Goal: Task Accomplishment & Management: Complete application form

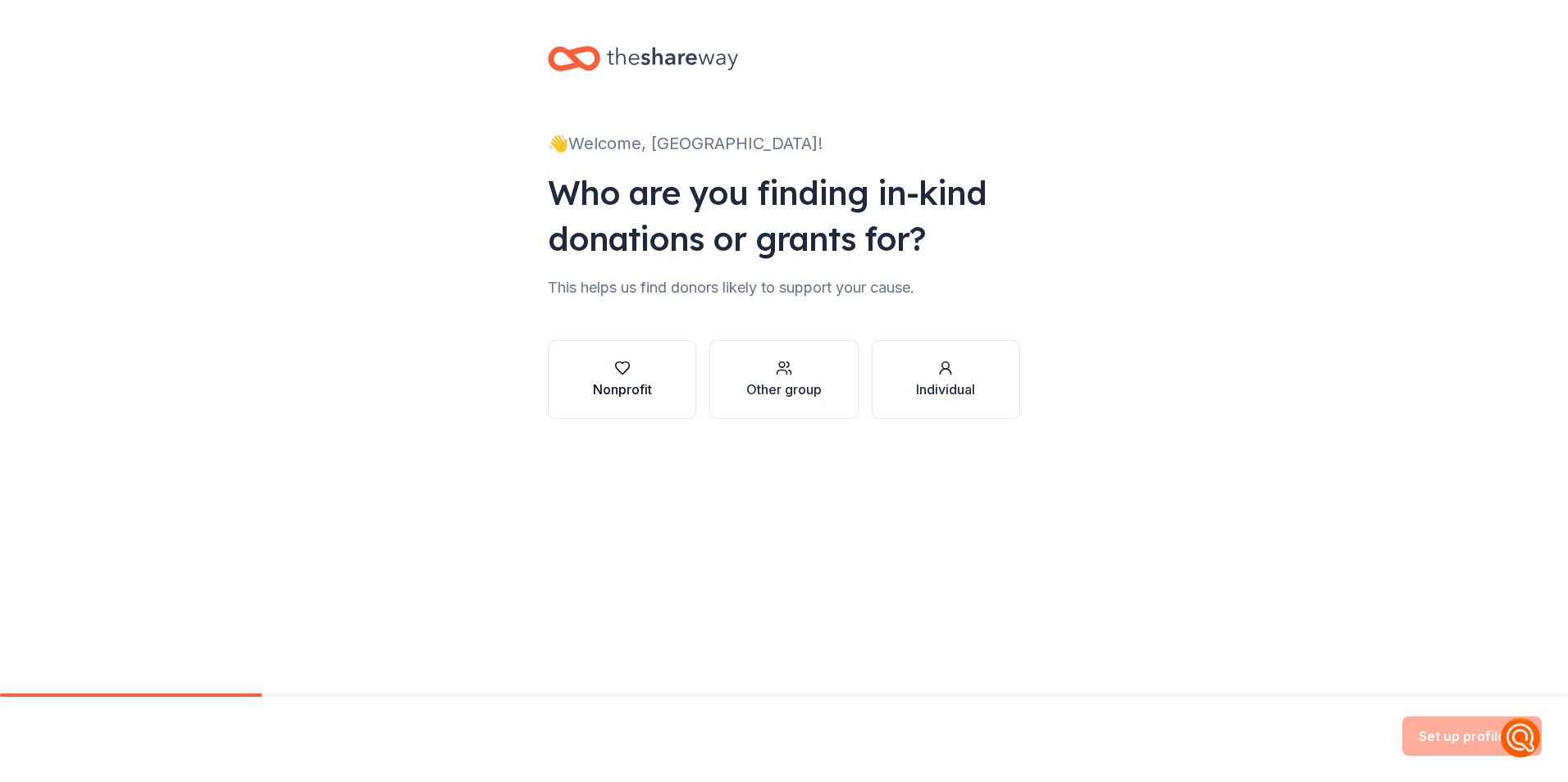
click at [636, 388] on div "Nonprofit" at bounding box center [622, 390] width 59 height 20
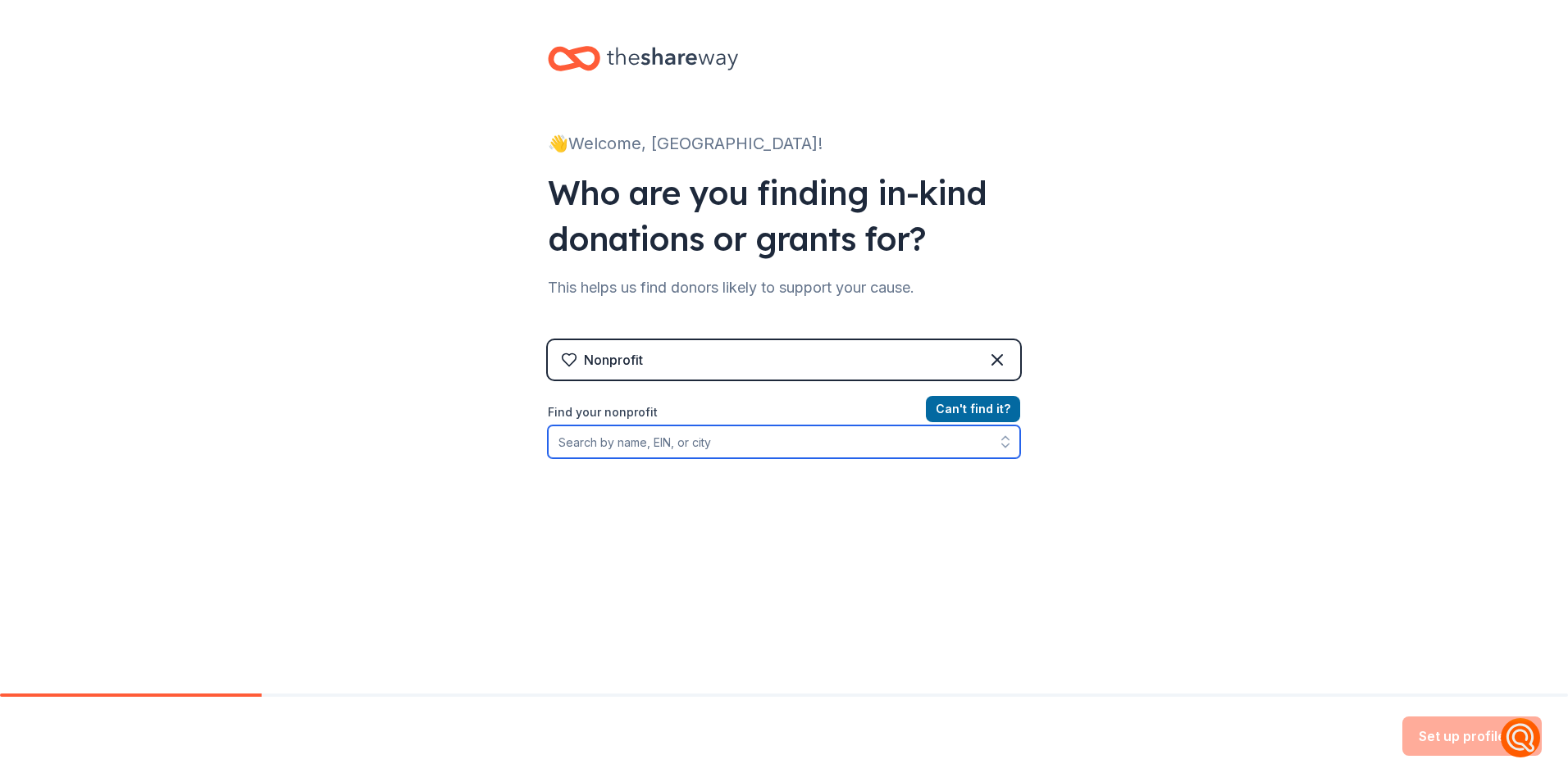
click at [662, 432] on input "Find your nonprofit" at bounding box center [783, 442] width 472 height 33
type input "[US_EMPLOYER_IDENTIFICATION_NUMBER]"
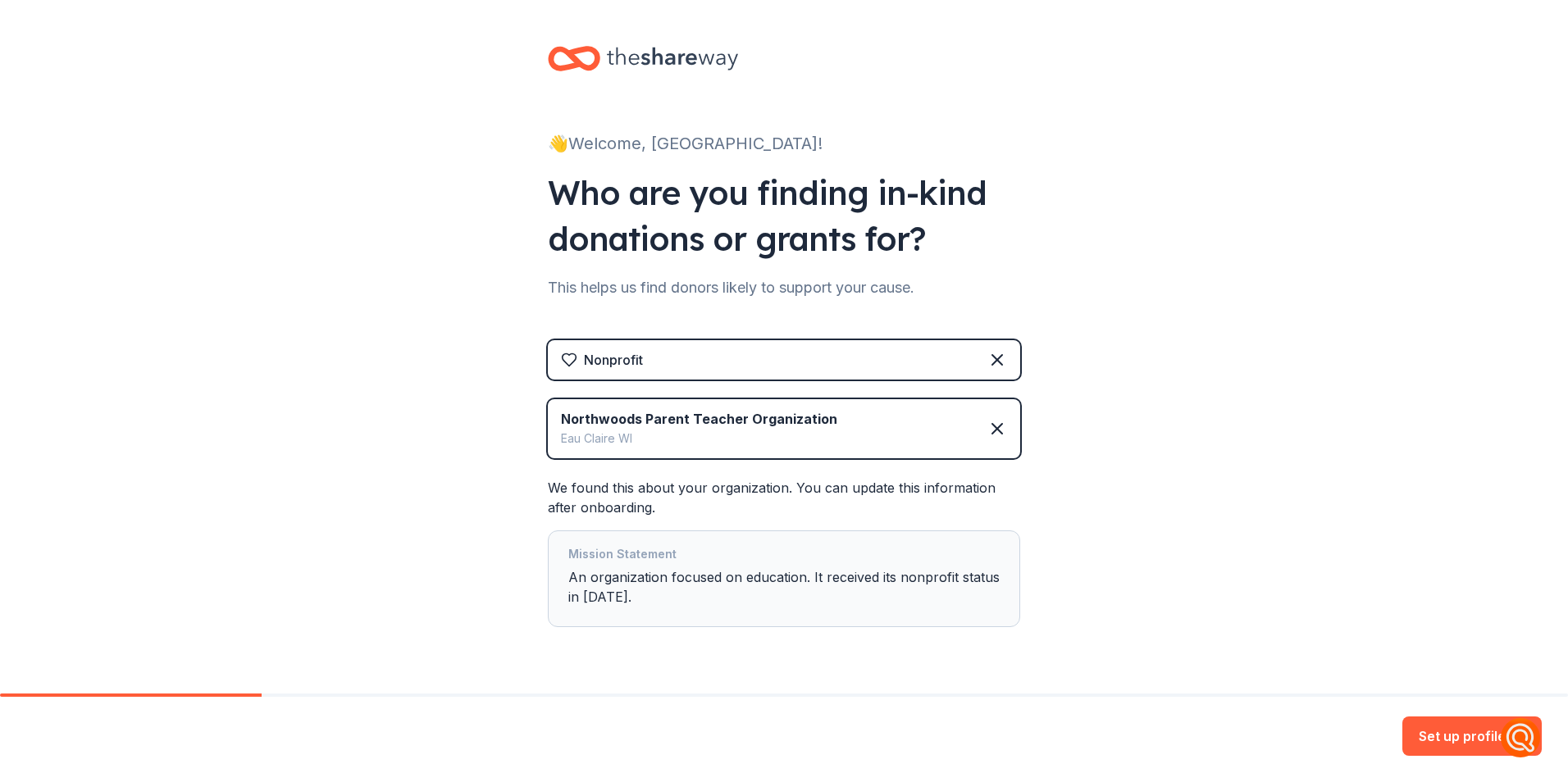
scroll to position [45, 0]
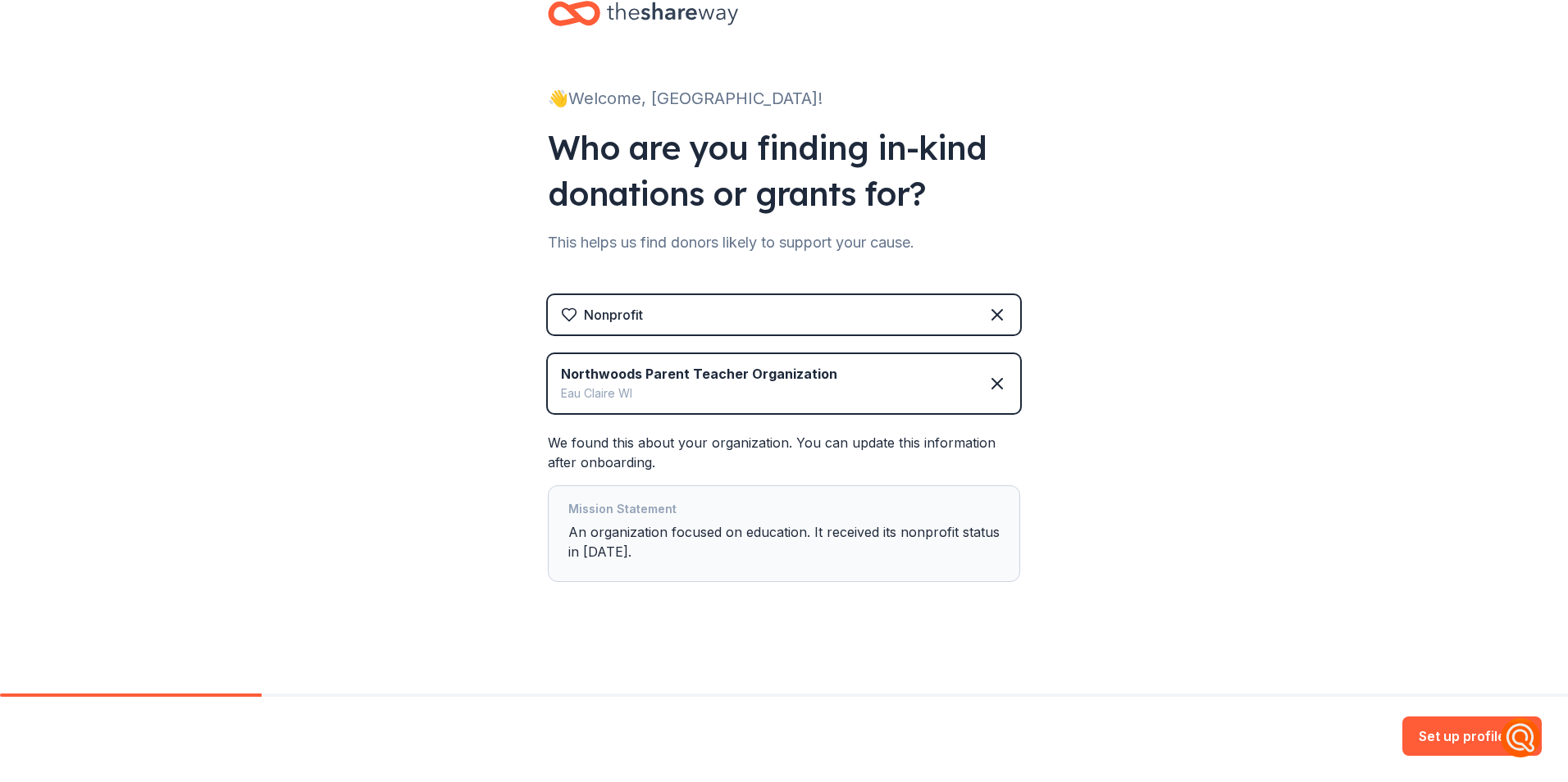
click at [692, 398] on div "Eau Claire WI" at bounding box center [699, 394] width 276 height 20
click at [657, 545] on div "Mission Statement An organization focused on education. It received its nonprof…" at bounding box center [784, 534] width 431 height 69
click at [1484, 740] on button "Set up profile" at bounding box center [1472, 735] width 140 height 39
click at [1458, 726] on div "Set up profile" at bounding box center [1472, 735] width 140 height 39
click at [753, 561] on div "Mission Statement An organization focused on education. It received its nonprof…" at bounding box center [784, 534] width 431 height 69
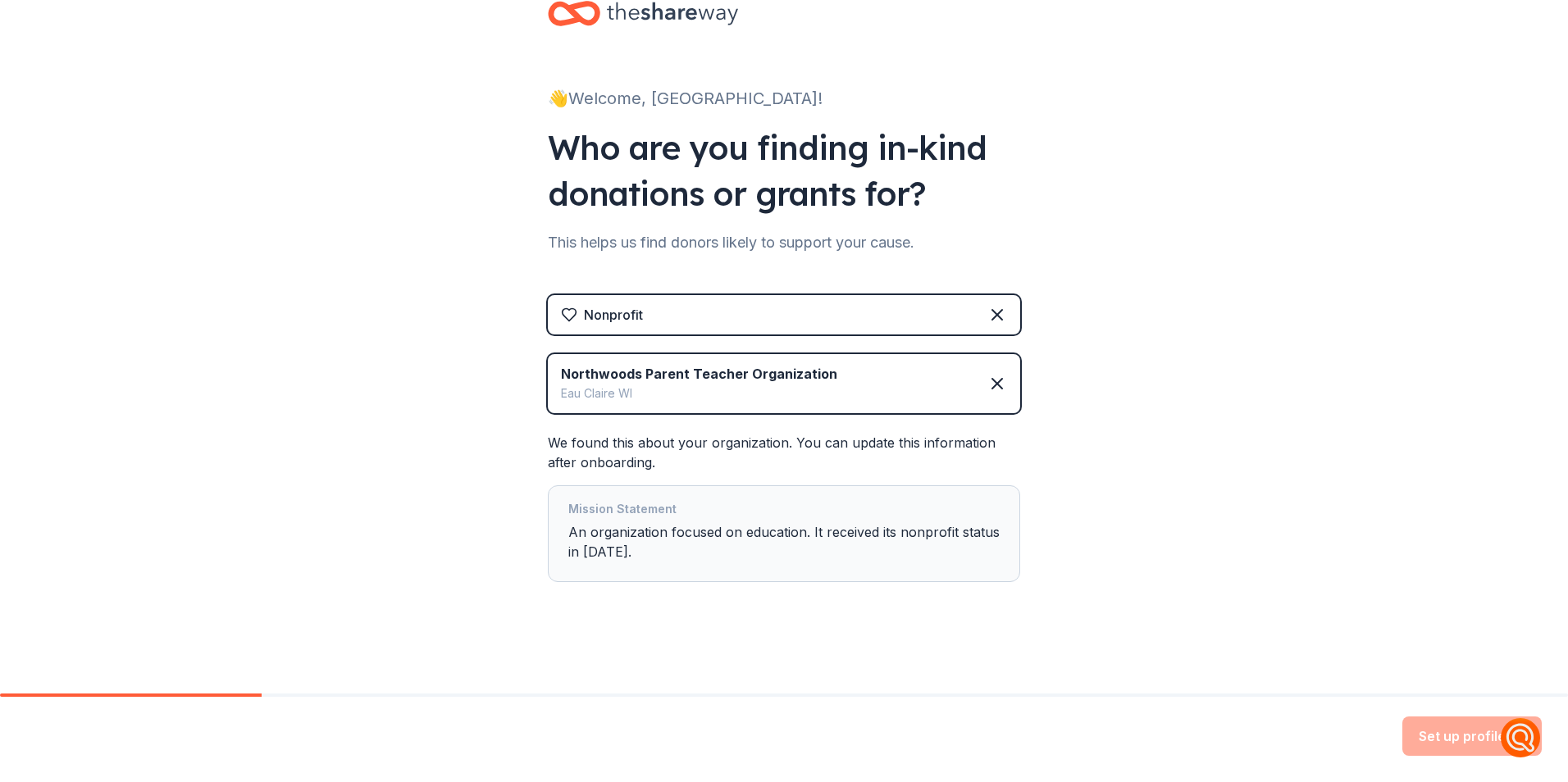
click at [853, 383] on div "Northwoods Parent Teacher Organization Eau Claire WI" at bounding box center [783, 384] width 472 height 59
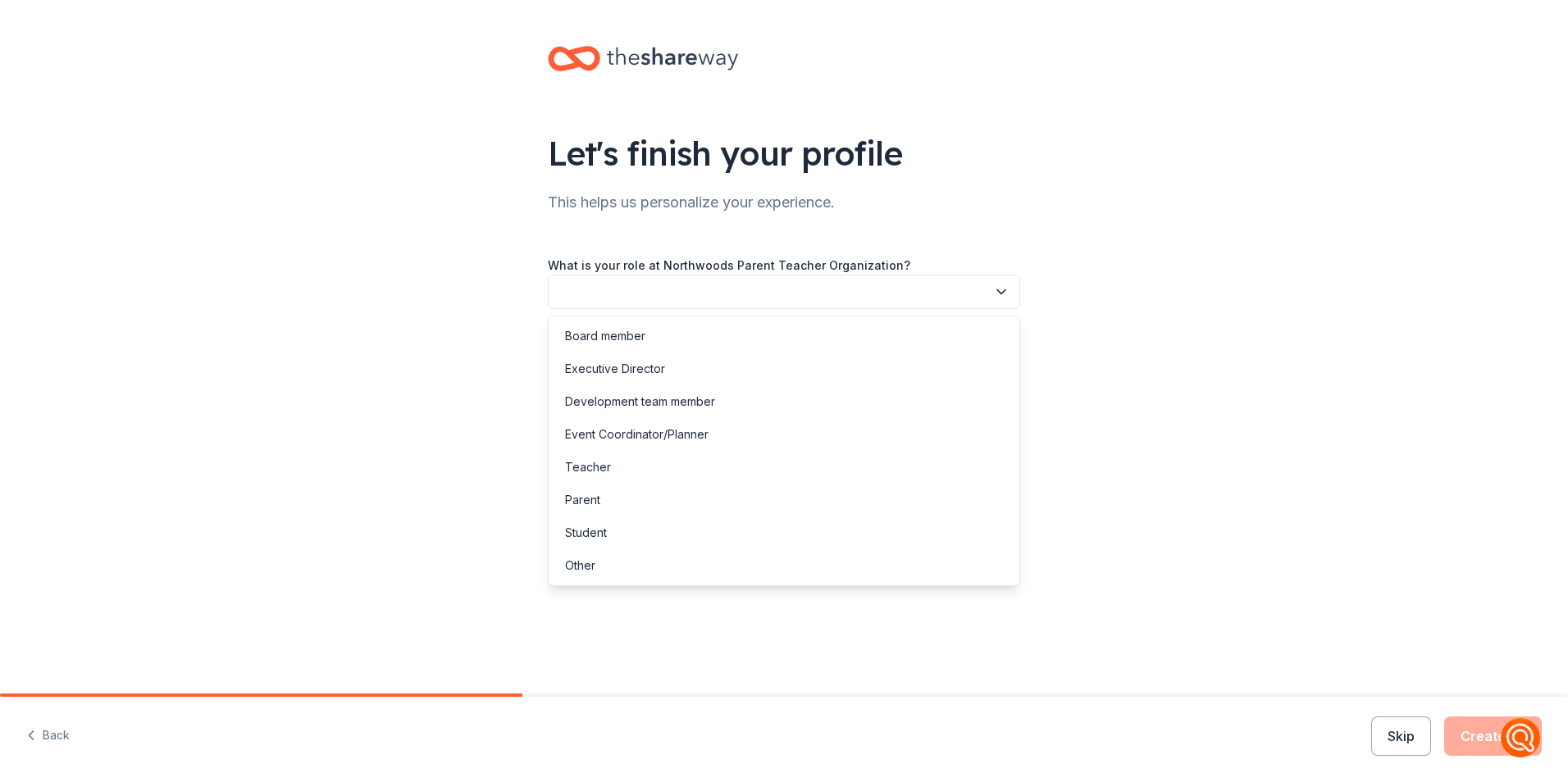
click at [639, 291] on button "button" at bounding box center [783, 292] width 472 height 35
click at [633, 341] on div "Board member" at bounding box center [605, 336] width 80 height 20
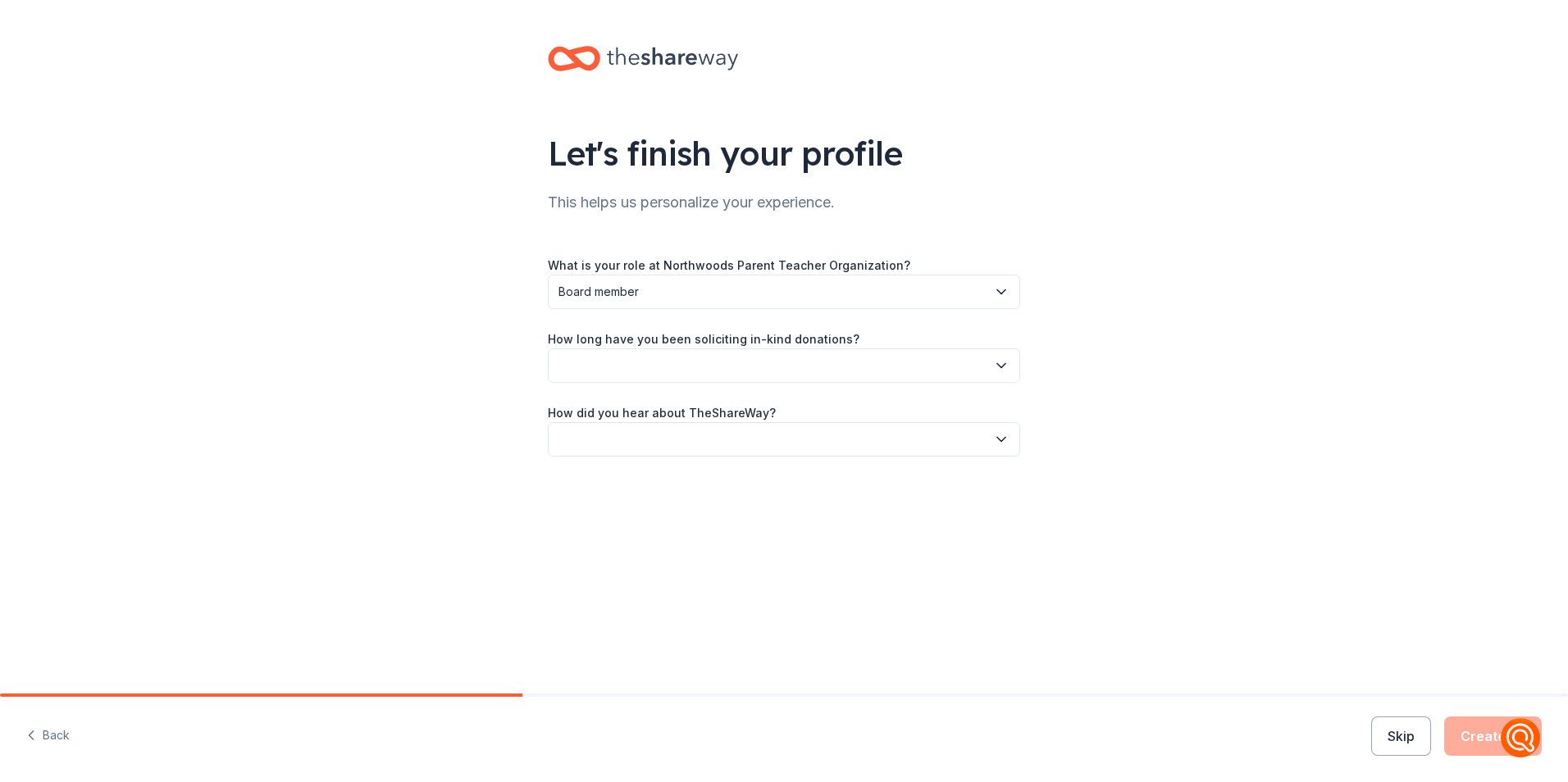
click at [630, 361] on button "button" at bounding box center [783, 365] width 472 height 35
click at [630, 461] on div "2 to 5 years" at bounding box center [784, 476] width 464 height 33
click at [652, 440] on button "button" at bounding box center [783, 439] width 472 height 35
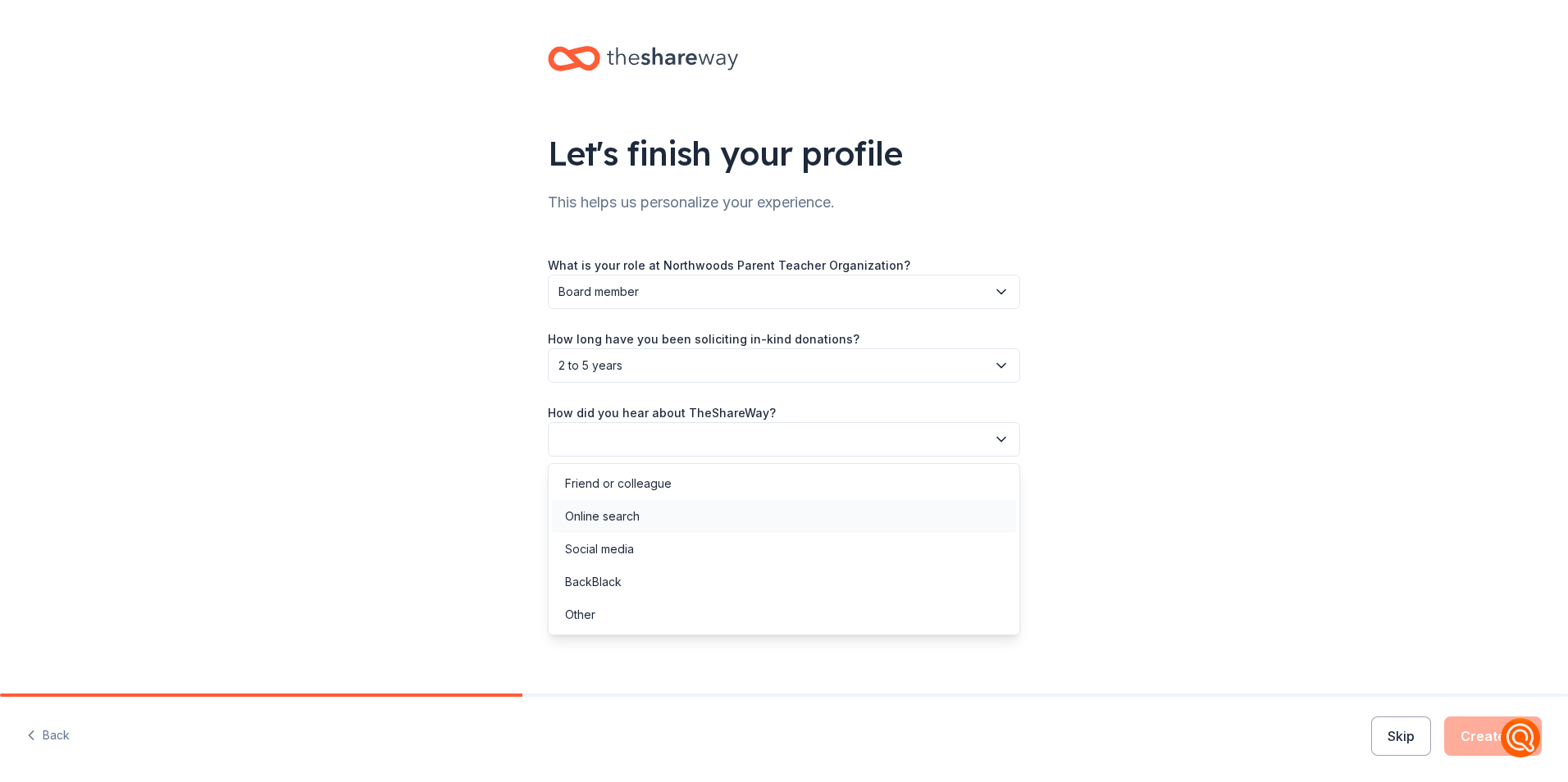
click at [628, 520] on div "Online search" at bounding box center [602, 517] width 75 height 20
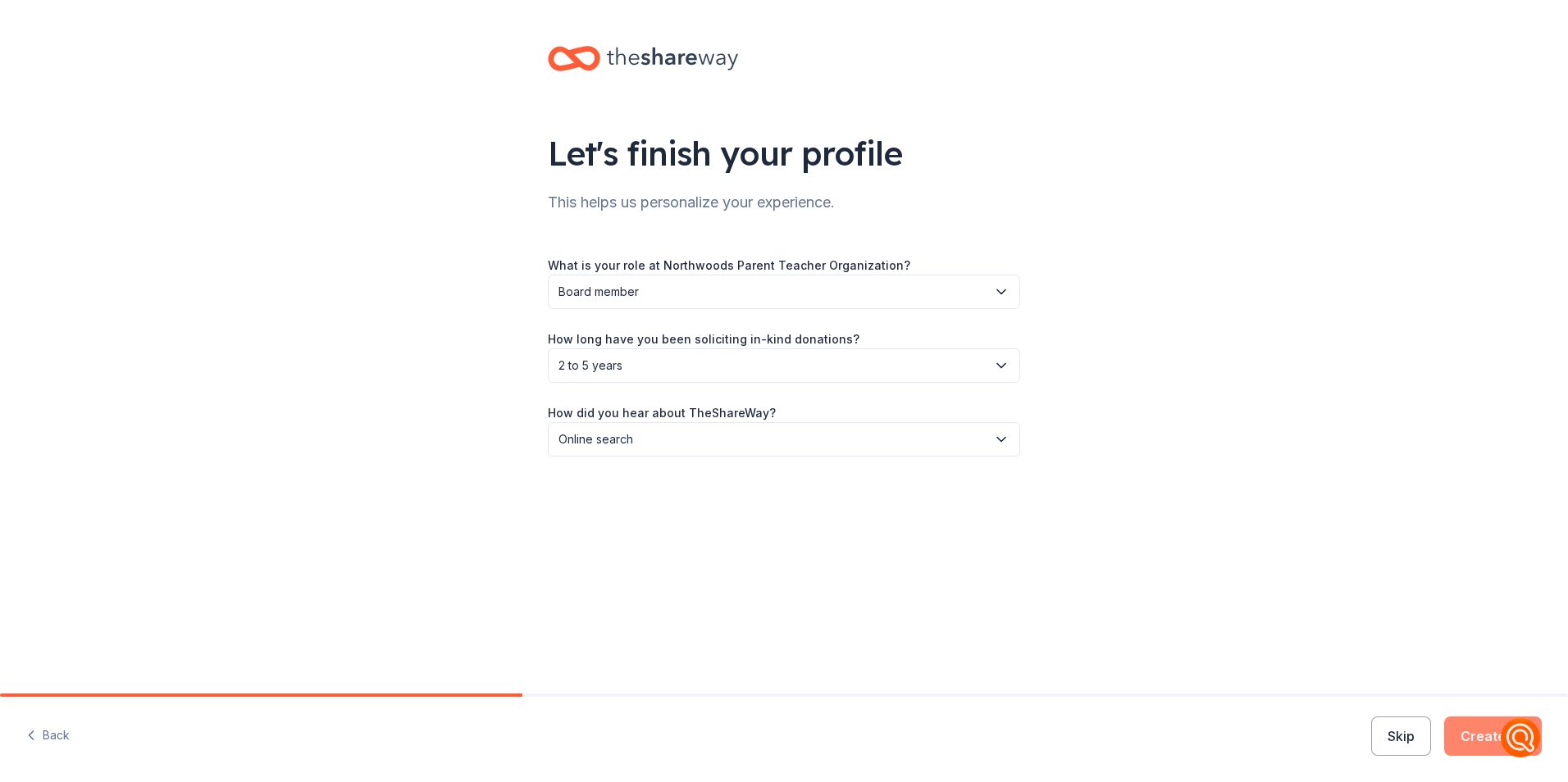
click at [1479, 732] on button "Create" at bounding box center [1492, 735] width 98 height 39
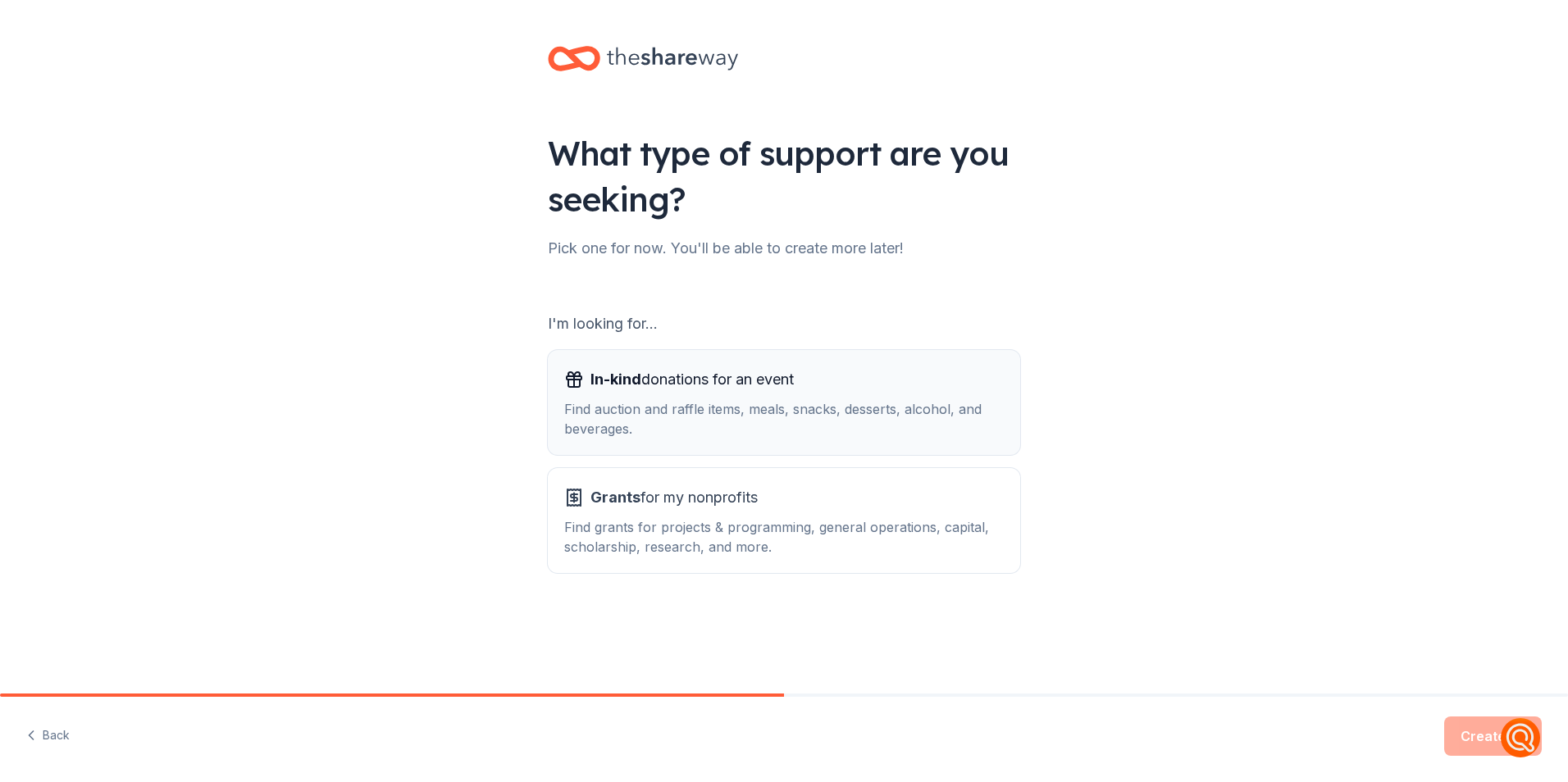
click at [885, 435] on div "Find auction and raffle items, meals, snacks, desserts, alcohol, and beverages." at bounding box center [783, 418] width 440 height 39
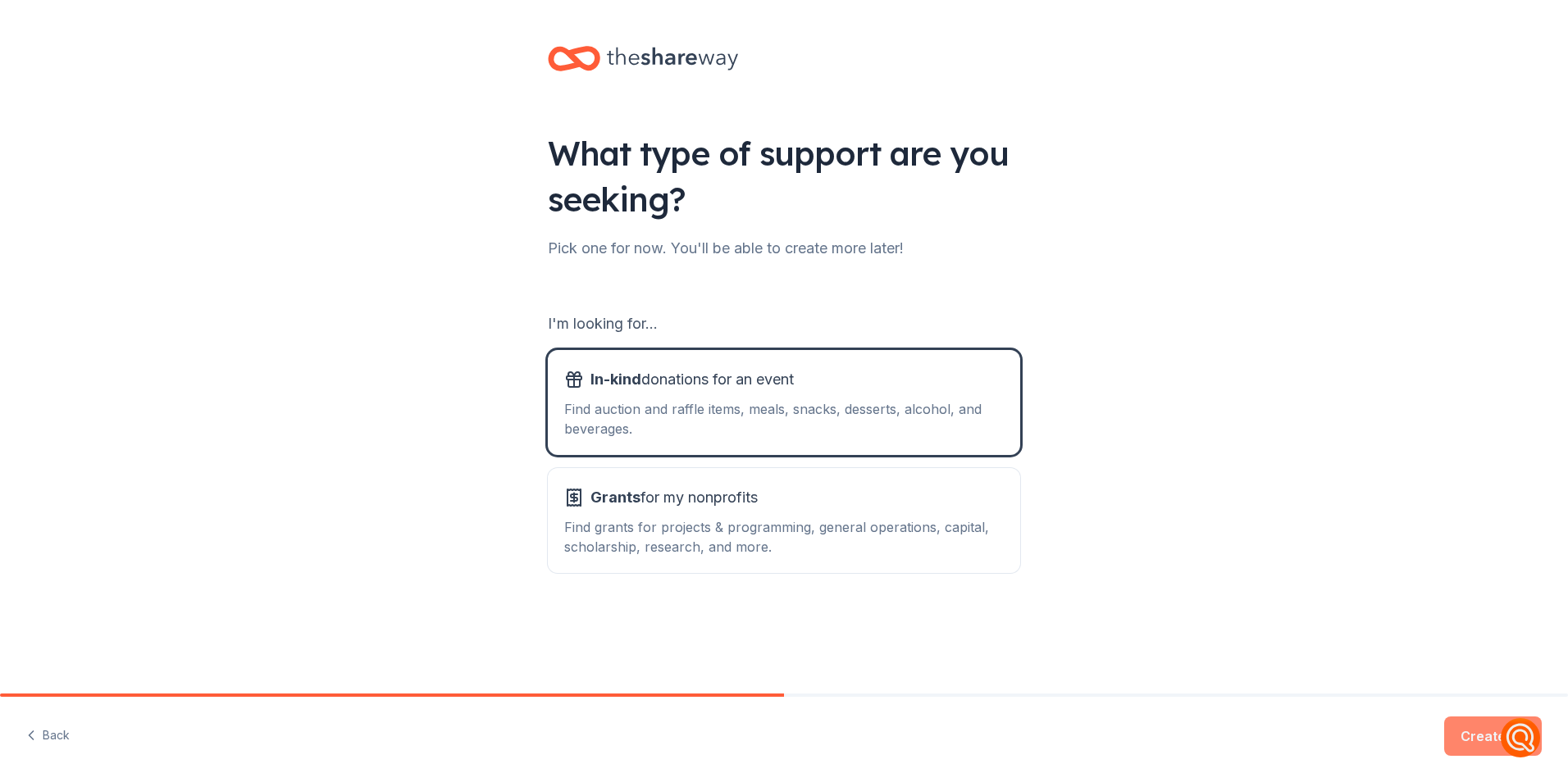
click at [1469, 740] on button "Create" at bounding box center [1492, 735] width 98 height 39
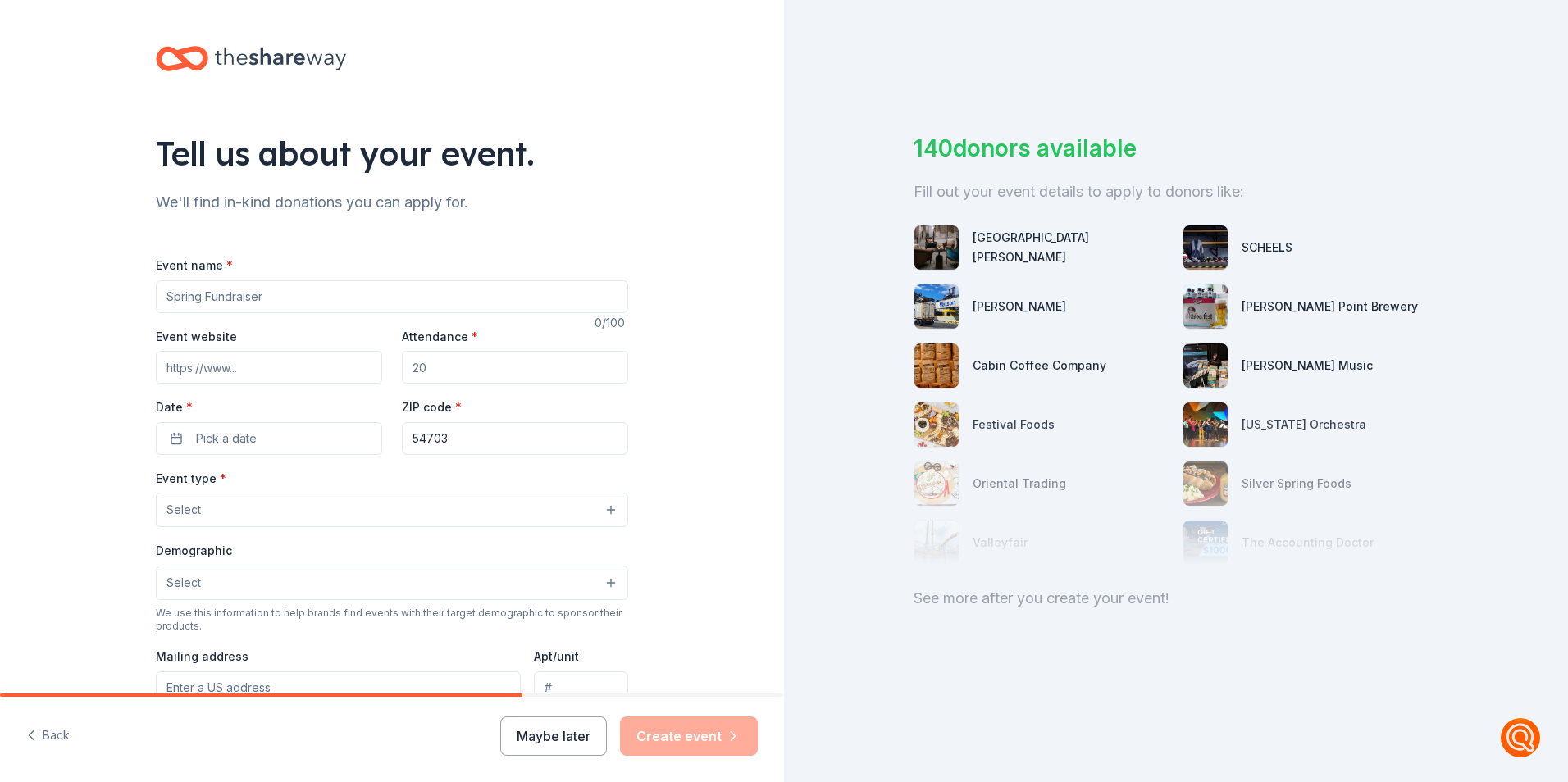
click at [323, 291] on input "Event name *" at bounding box center [392, 297] width 472 height 33
type input "29th annual christmas in the [GEOGRAPHIC_DATA]"
click at [266, 382] on input "Event website" at bounding box center [270, 367] width 227 height 33
paste input "https://www.facebook.com/events/789985090317372"
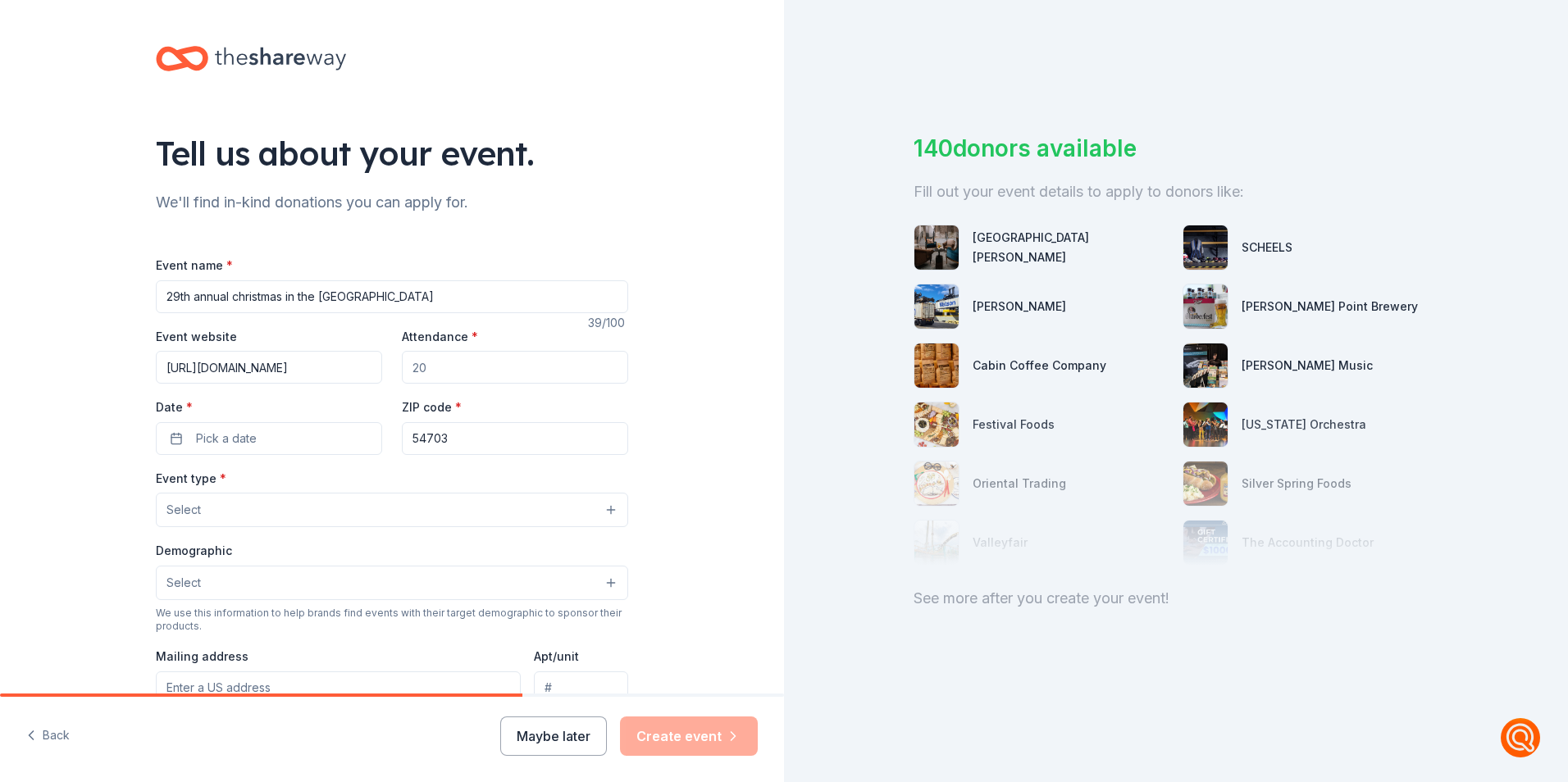
type input "https://www.facebook.com/events/789985090317372"
click at [420, 357] on input "Attendance *" at bounding box center [515, 367] width 227 height 33
type input "1500"
click at [290, 437] on button "Pick a date" at bounding box center [270, 439] width 227 height 33
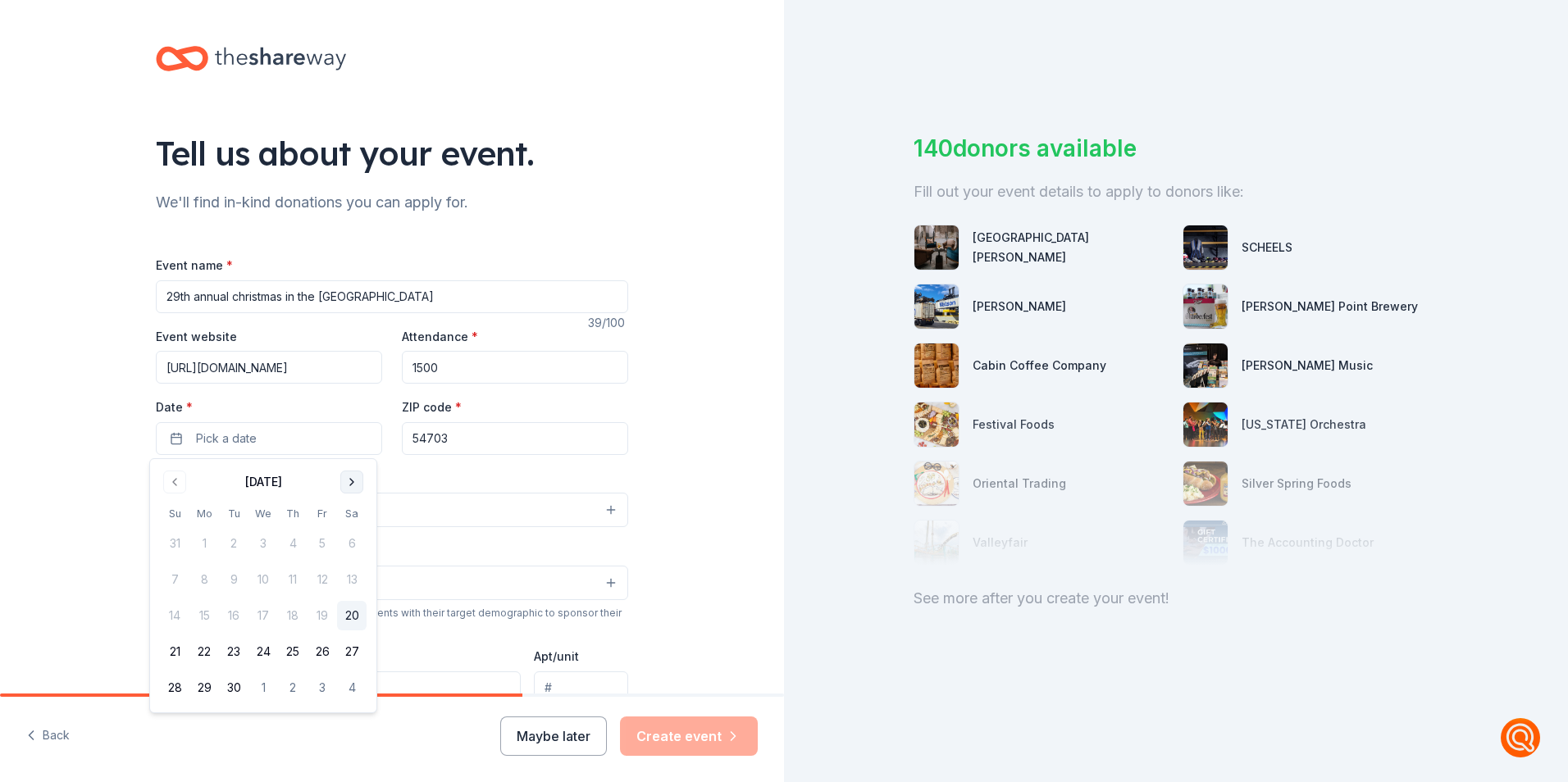
click at [347, 481] on button "Go to next month" at bounding box center [351, 481] width 23 height 23
click at [346, 571] on button "8" at bounding box center [352, 579] width 29 height 29
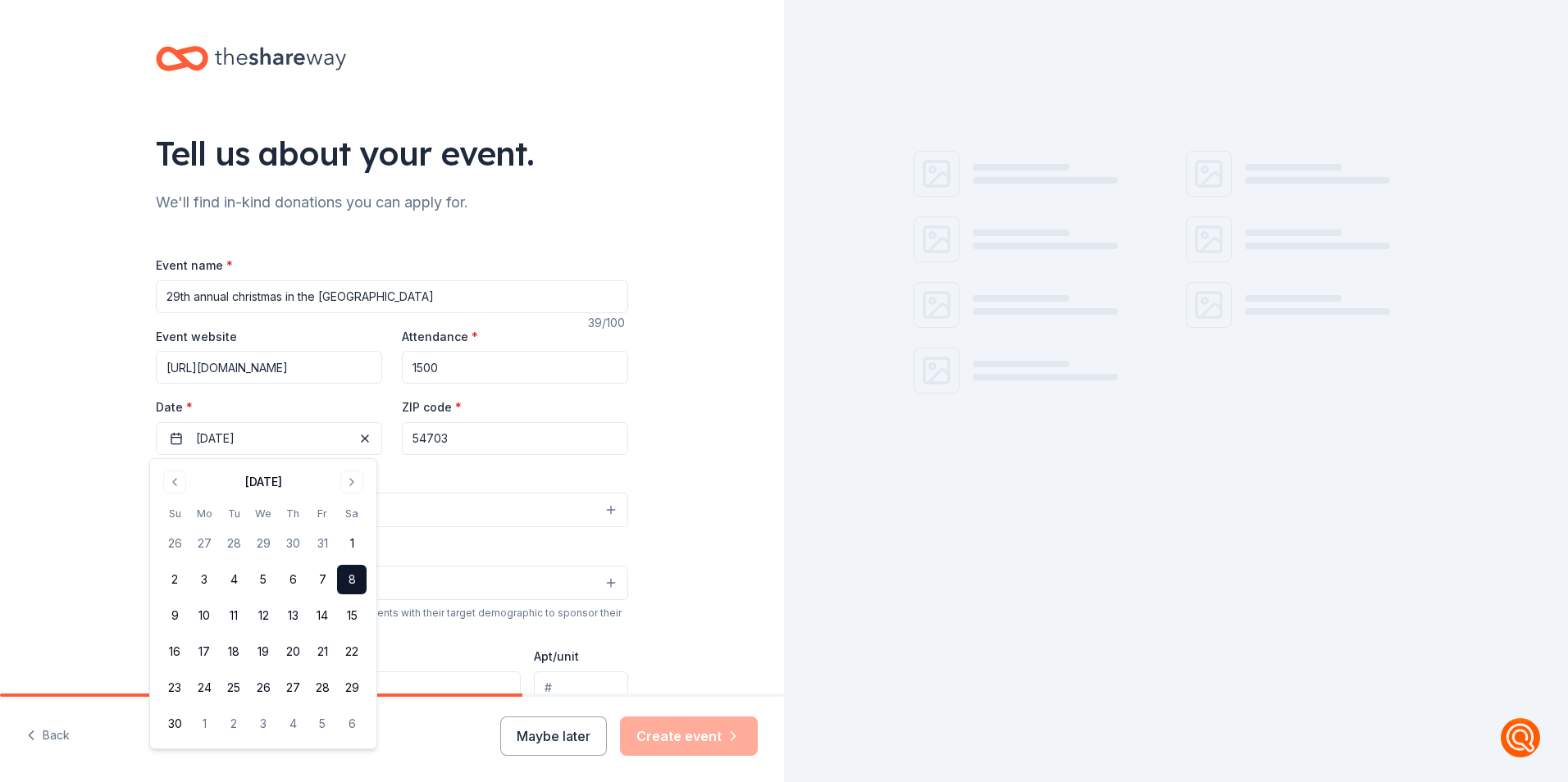
click at [355, 587] on button "8" at bounding box center [352, 579] width 29 height 29
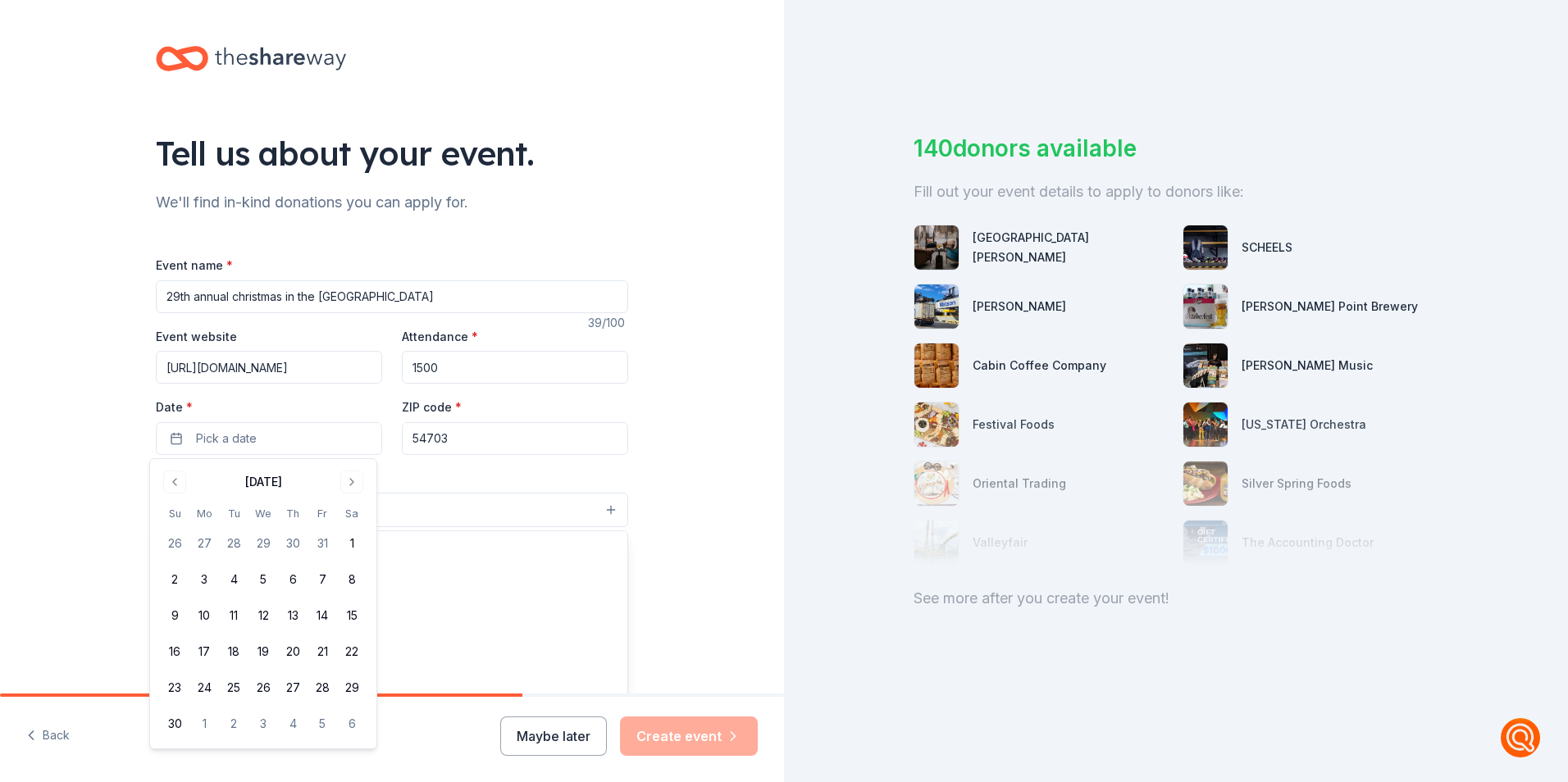
click at [423, 504] on button "Select" at bounding box center [392, 510] width 472 height 35
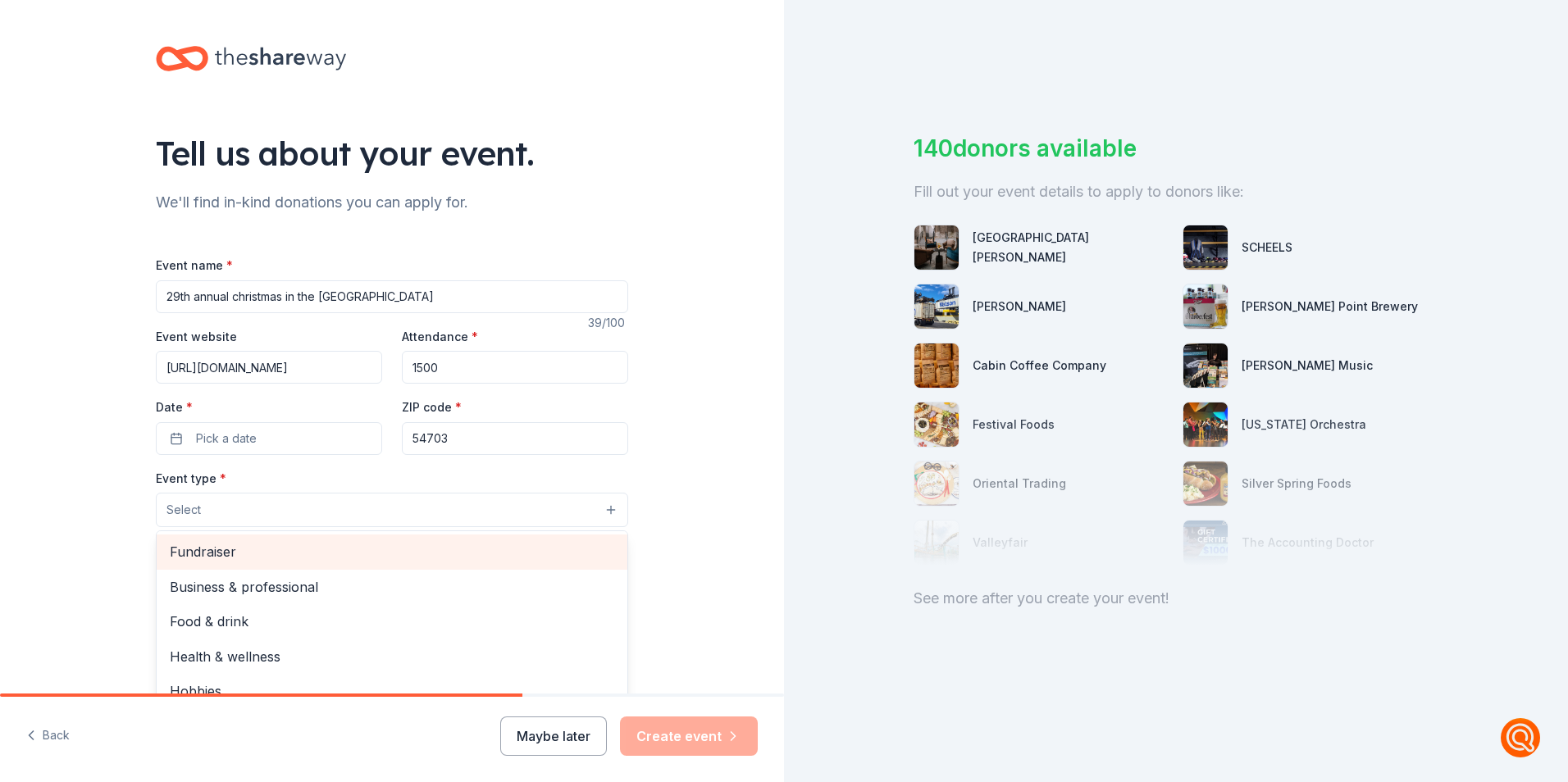
click at [392, 546] on span "Fundraiser" at bounding box center [392, 551] width 444 height 21
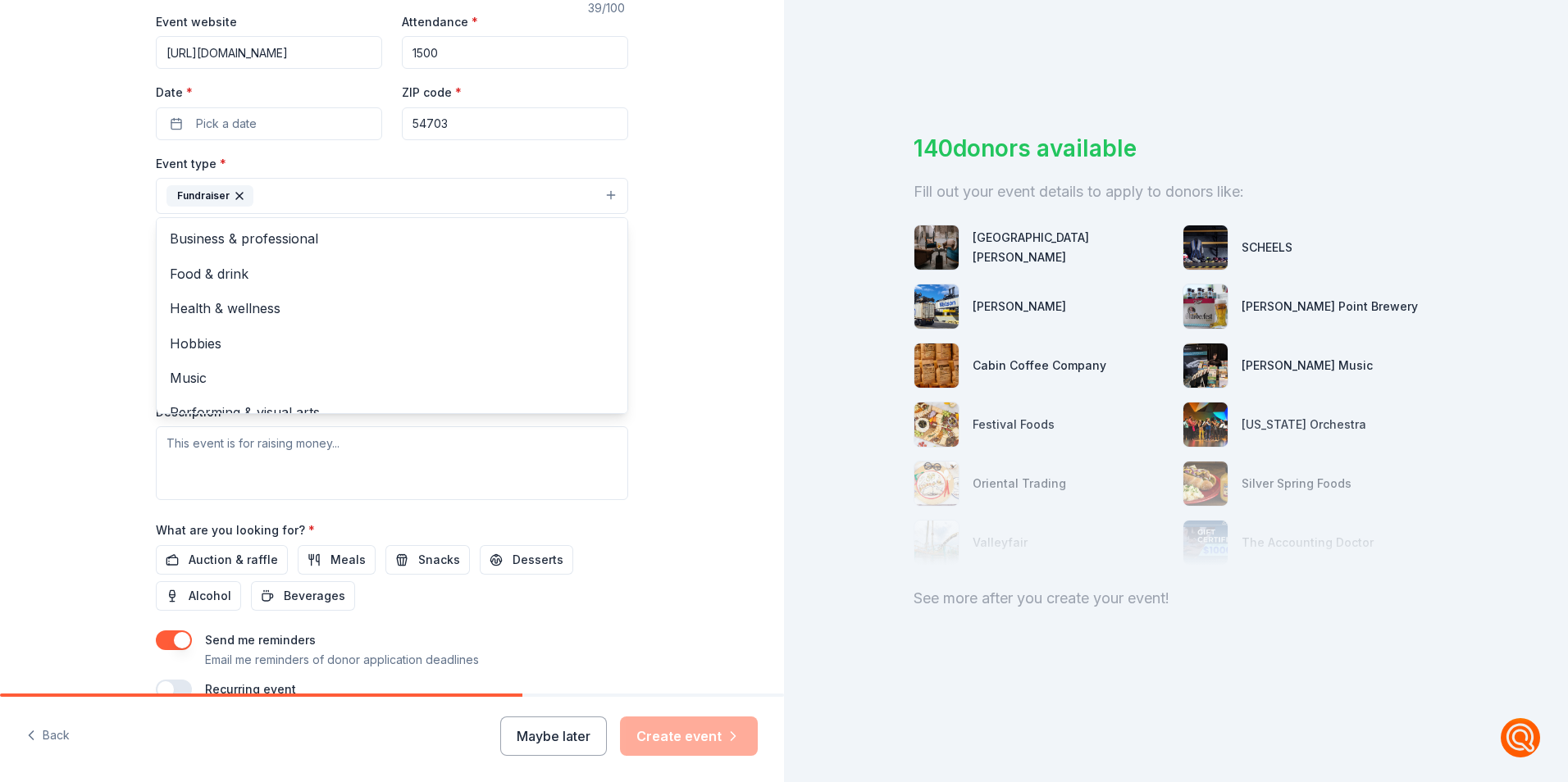
scroll to position [358, 0]
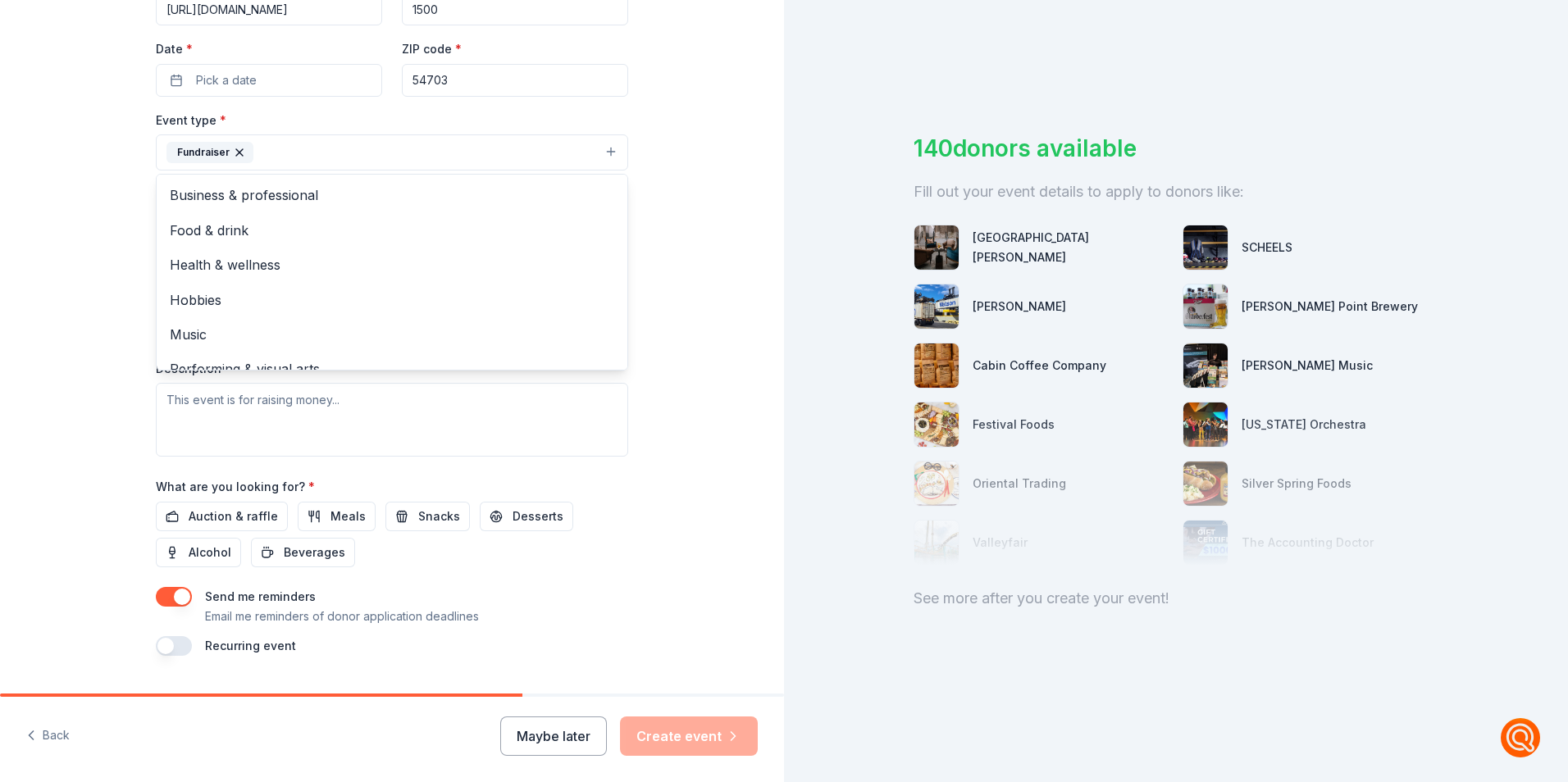
click at [641, 382] on div "Tell us about your event. We'll find in-kind donations you can apply for. Event…" at bounding box center [392, 188] width 524 height 1093
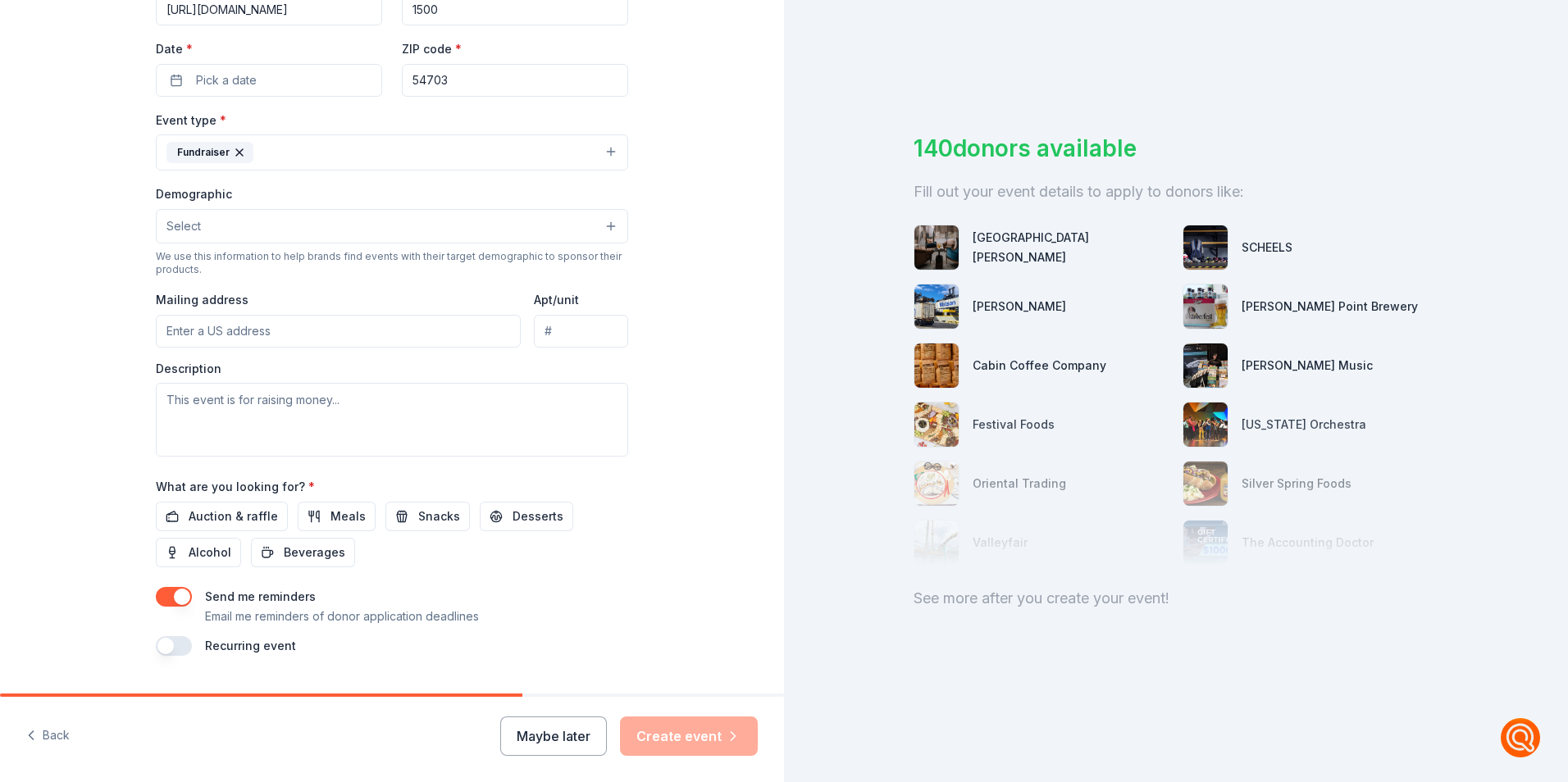
click at [328, 330] on input "Mailing address" at bounding box center [338, 332] width 365 height 33
type input "3600 Northwoods Lane"
click at [325, 407] on textarea at bounding box center [392, 419] width 472 height 74
paste textarea "Dear Community Members Northwoods Elementary is excited to announce our 29th an…"
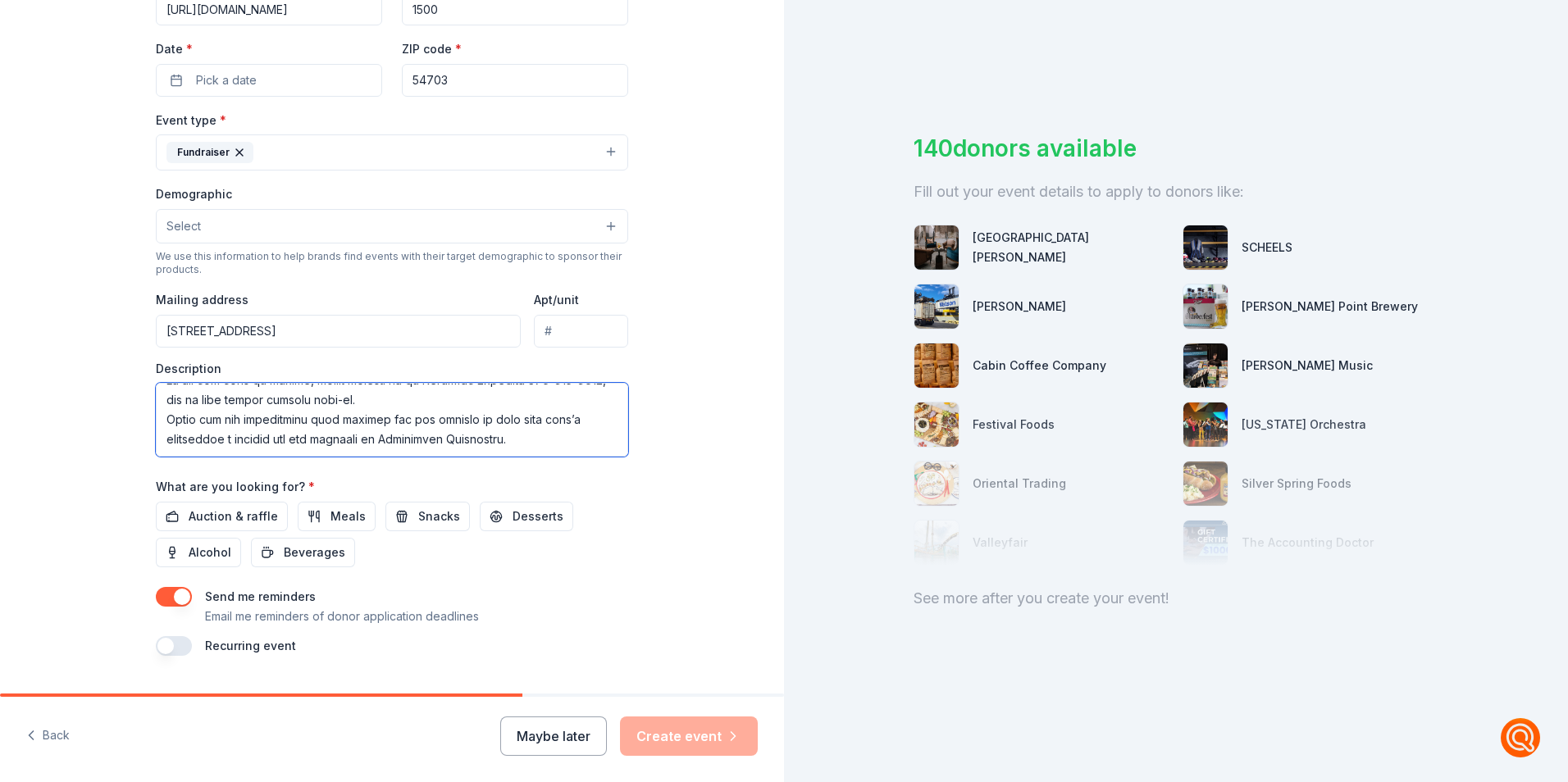
scroll to position [256, 0]
type textarea "Dear Community Members Northwoods Elementary is excited to announce our 29th an…"
click at [254, 519] on span "Auction & raffle" at bounding box center [233, 517] width 90 height 20
click at [179, 643] on button "button" at bounding box center [174, 646] width 36 height 20
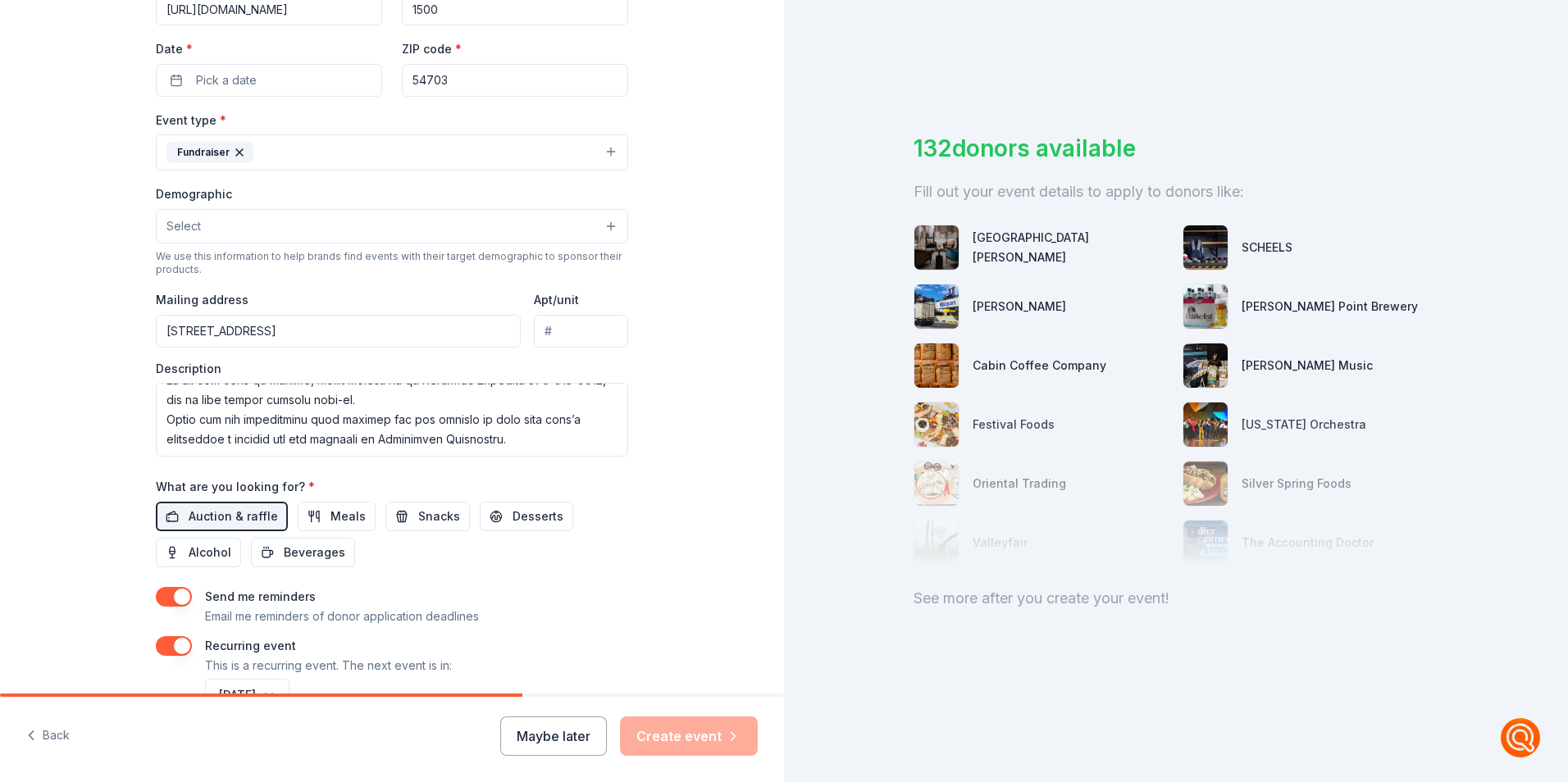
scroll to position [459, 0]
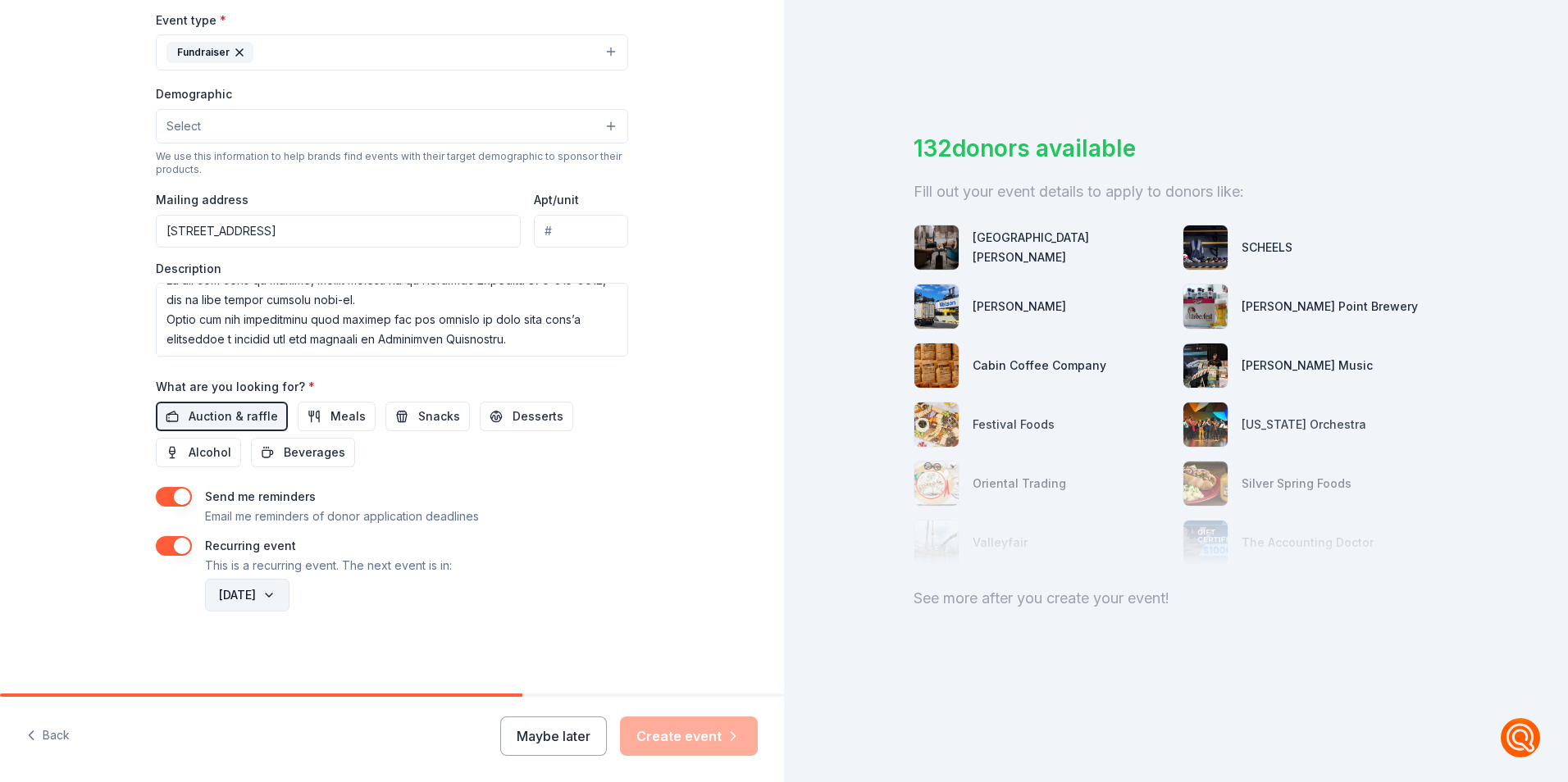
click at [281, 595] on button "September 2026" at bounding box center [247, 596] width 84 height 33
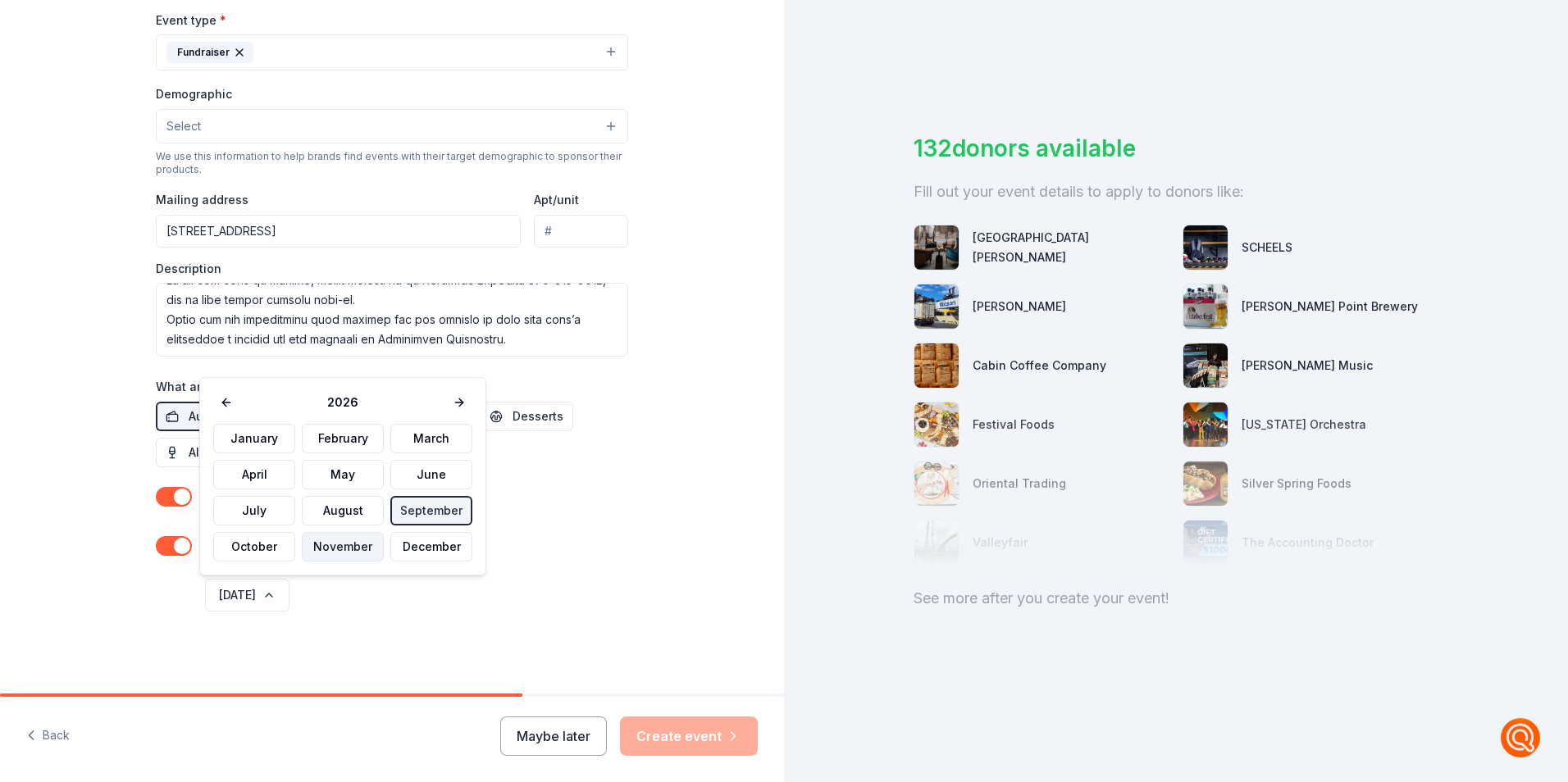
click at [340, 551] on button "November" at bounding box center [343, 546] width 82 height 29
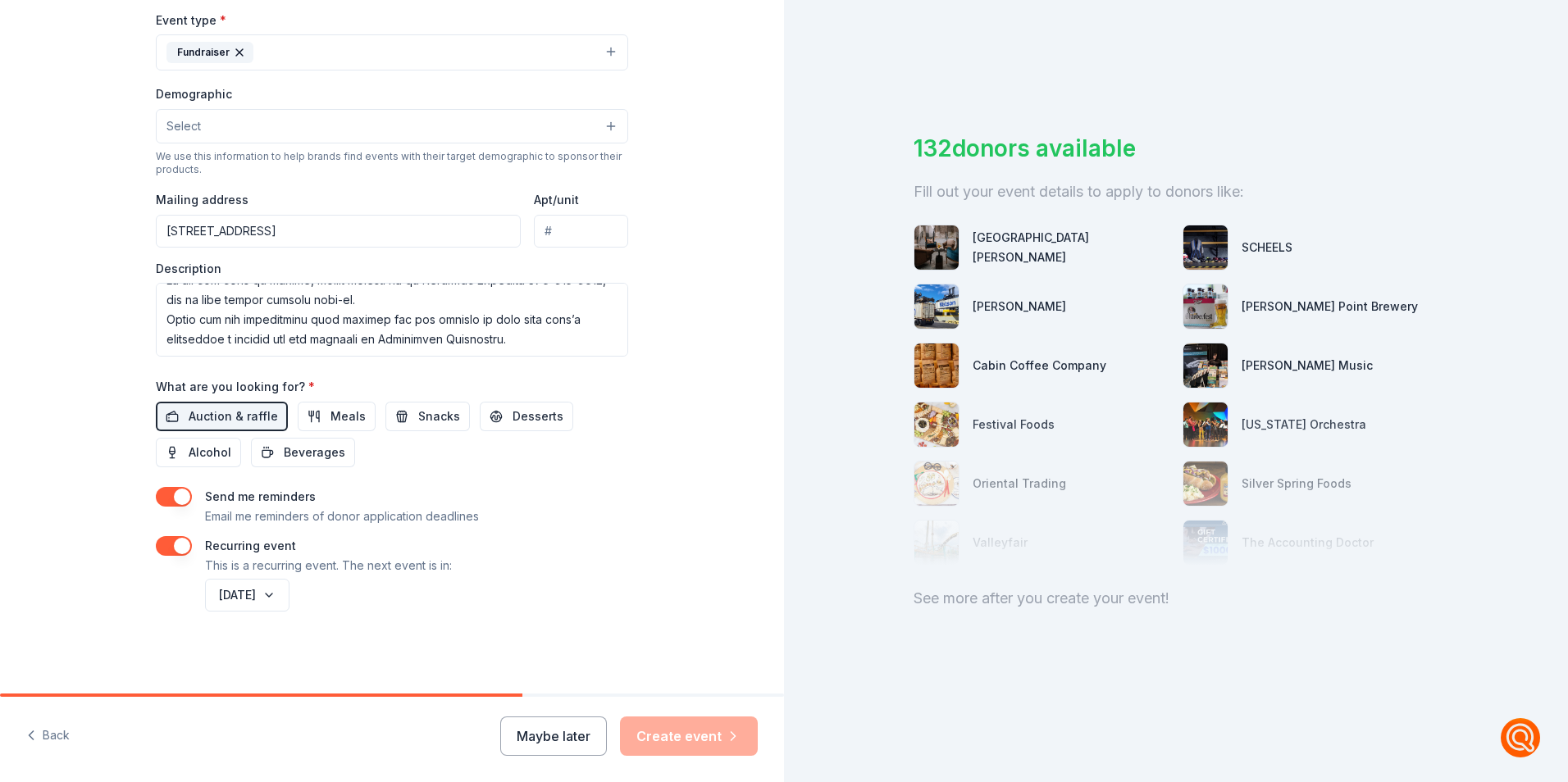
click at [216, 139] on button "Select" at bounding box center [392, 126] width 472 height 35
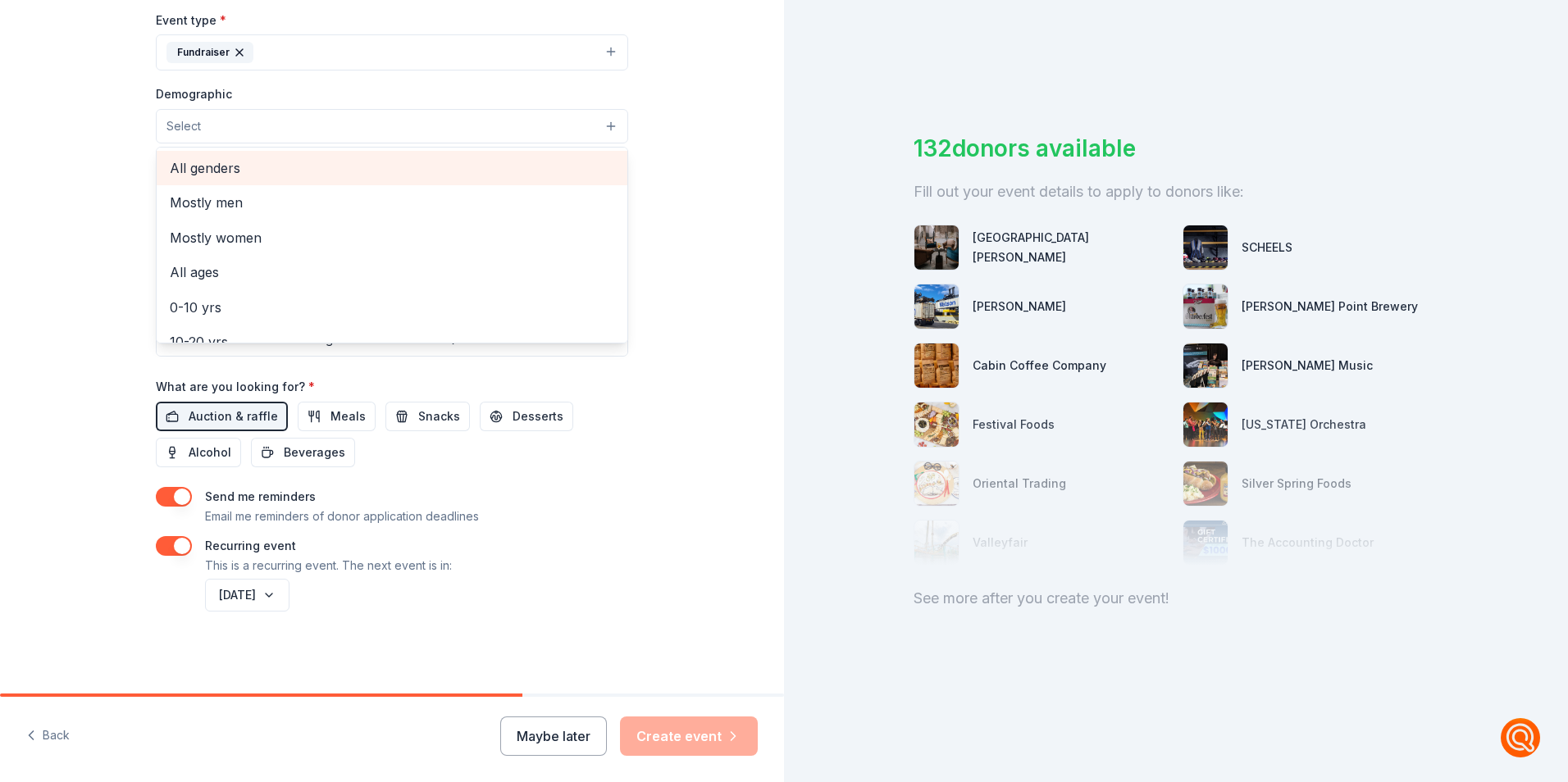
click at [216, 173] on span "All genders" at bounding box center [392, 167] width 444 height 21
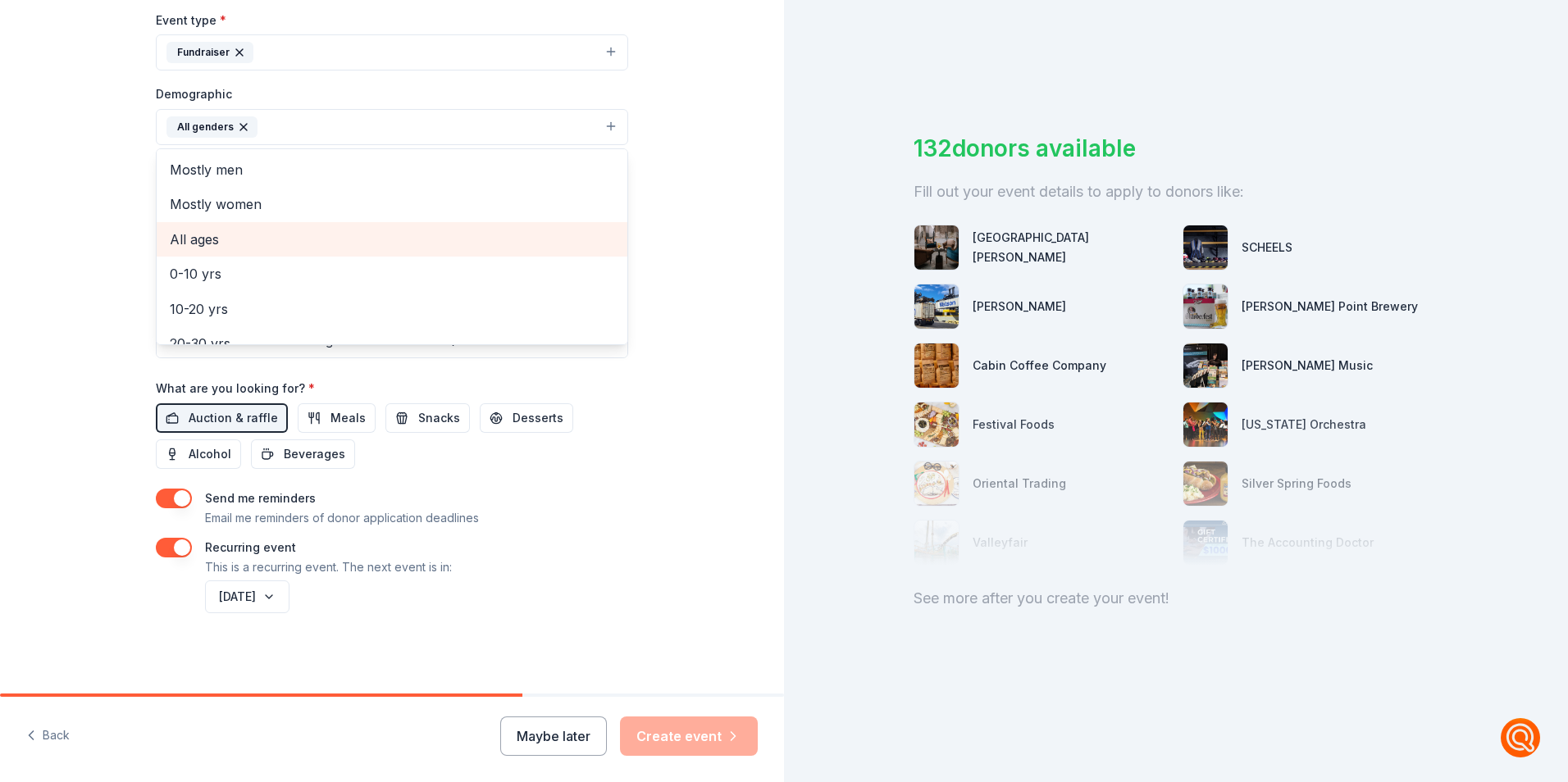
click at [259, 255] on div "All ages" at bounding box center [391, 239] width 471 height 35
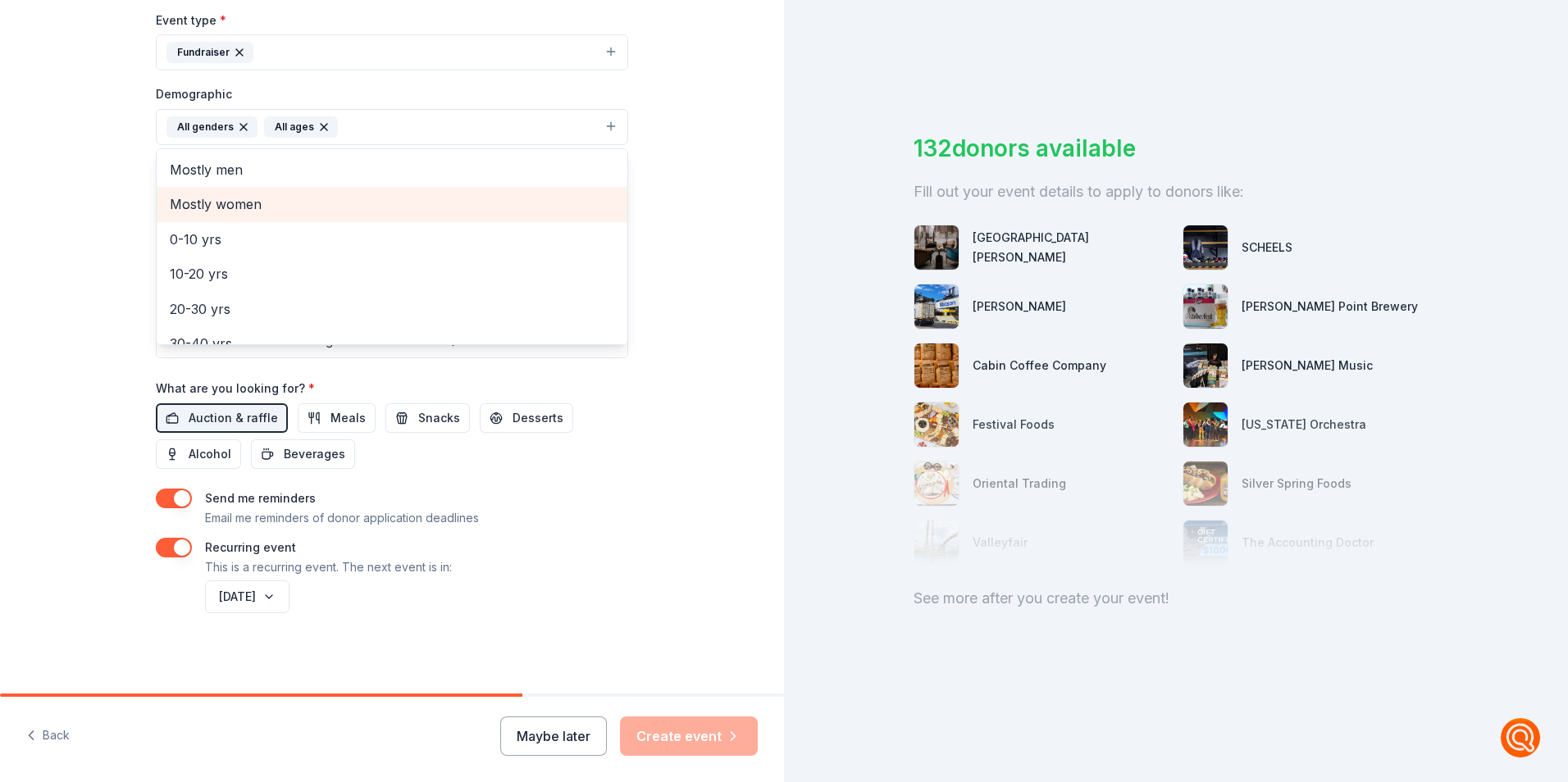
click at [241, 207] on span "Mostly women" at bounding box center [392, 204] width 444 height 21
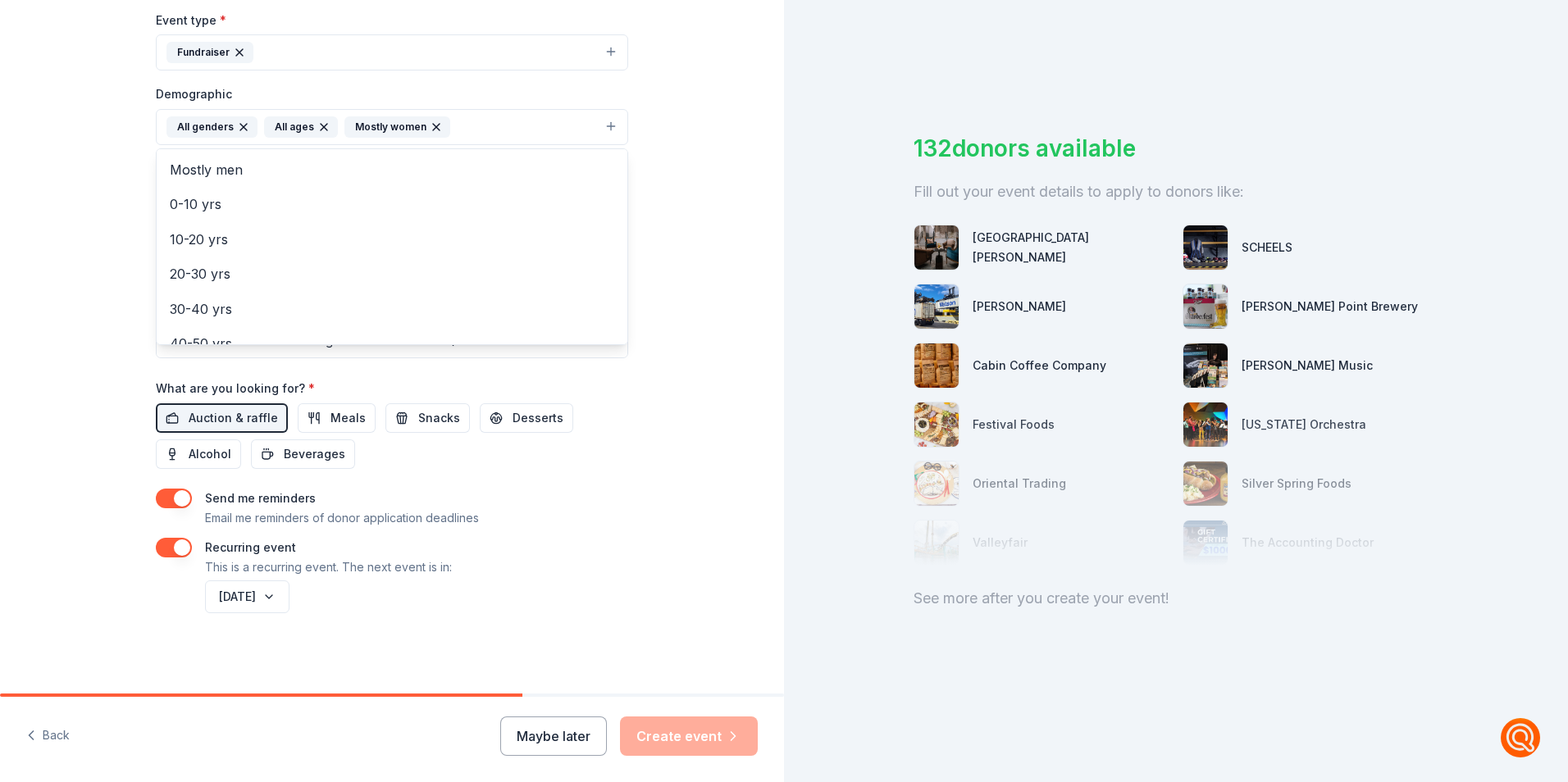
click at [643, 163] on div "Tell us about your event. We'll find in-kind donations you can apply for. Event…" at bounding box center [392, 118] width 524 height 1154
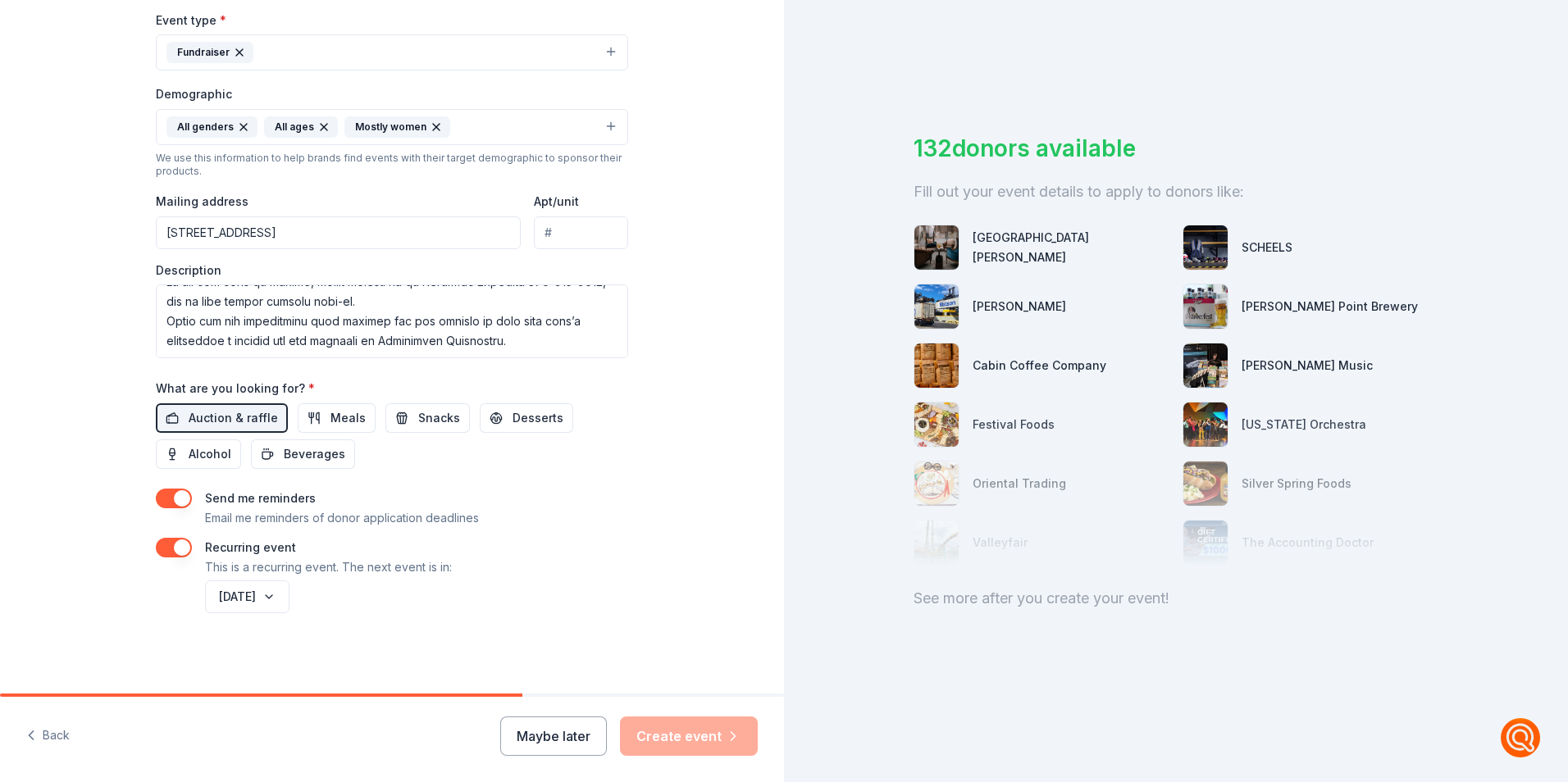
scroll to position [460, 0]
drag, startPoint x: 513, startPoint y: 693, endPoint x: 662, endPoint y: 692, distance: 149.0
click at [662, 692] on div "Tell us about your event. We'll find in-kind donations you can apply for. Event…" at bounding box center [392, 391] width 784 height 782
click at [660, 739] on div "Maybe later Create event" at bounding box center [629, 735] width 258 height 39
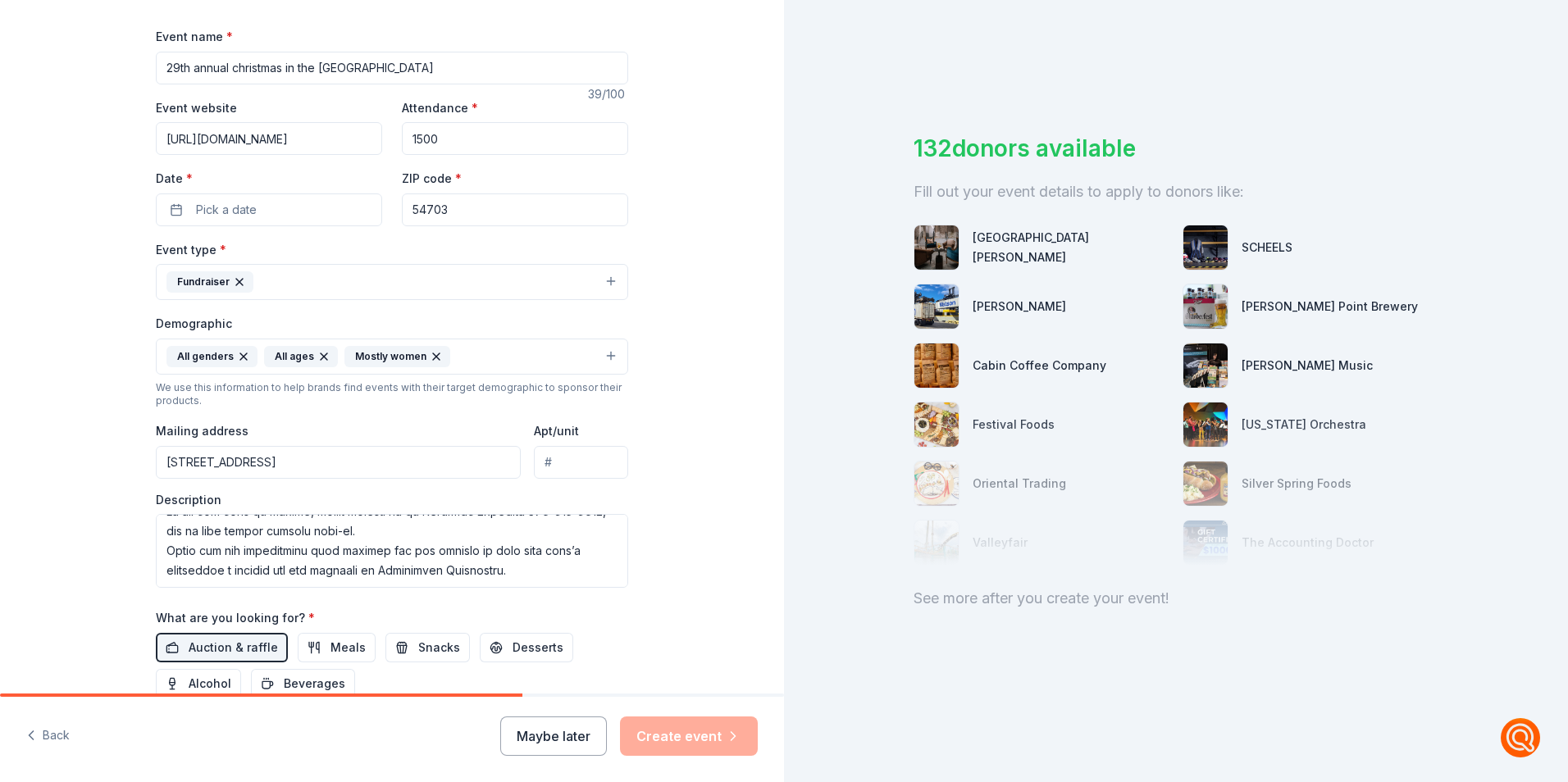
scroll to position [0, 0]
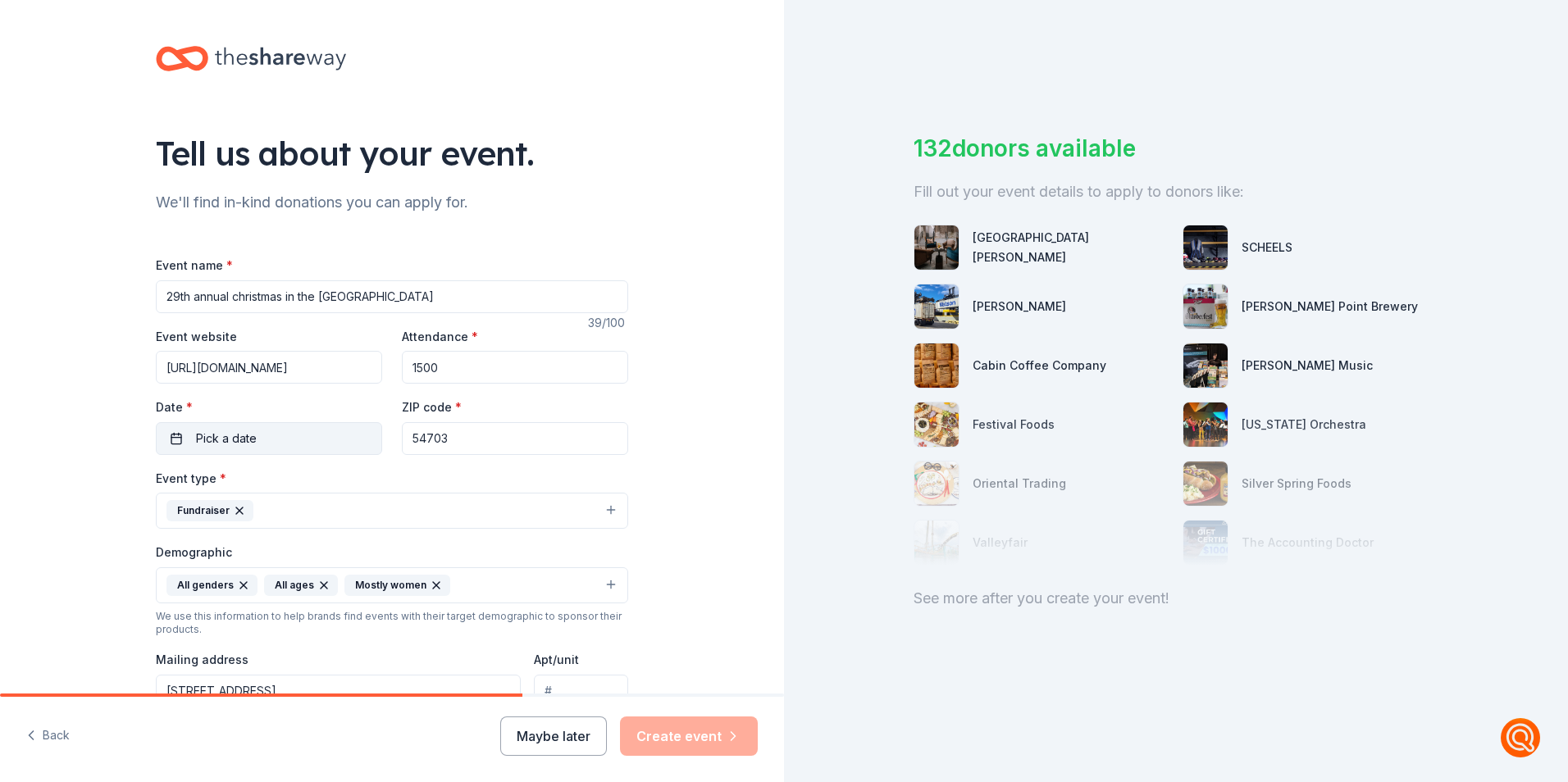
click at [230, 437] on span "Pick a date" at bounding box center [226, 439] width 60 height 20
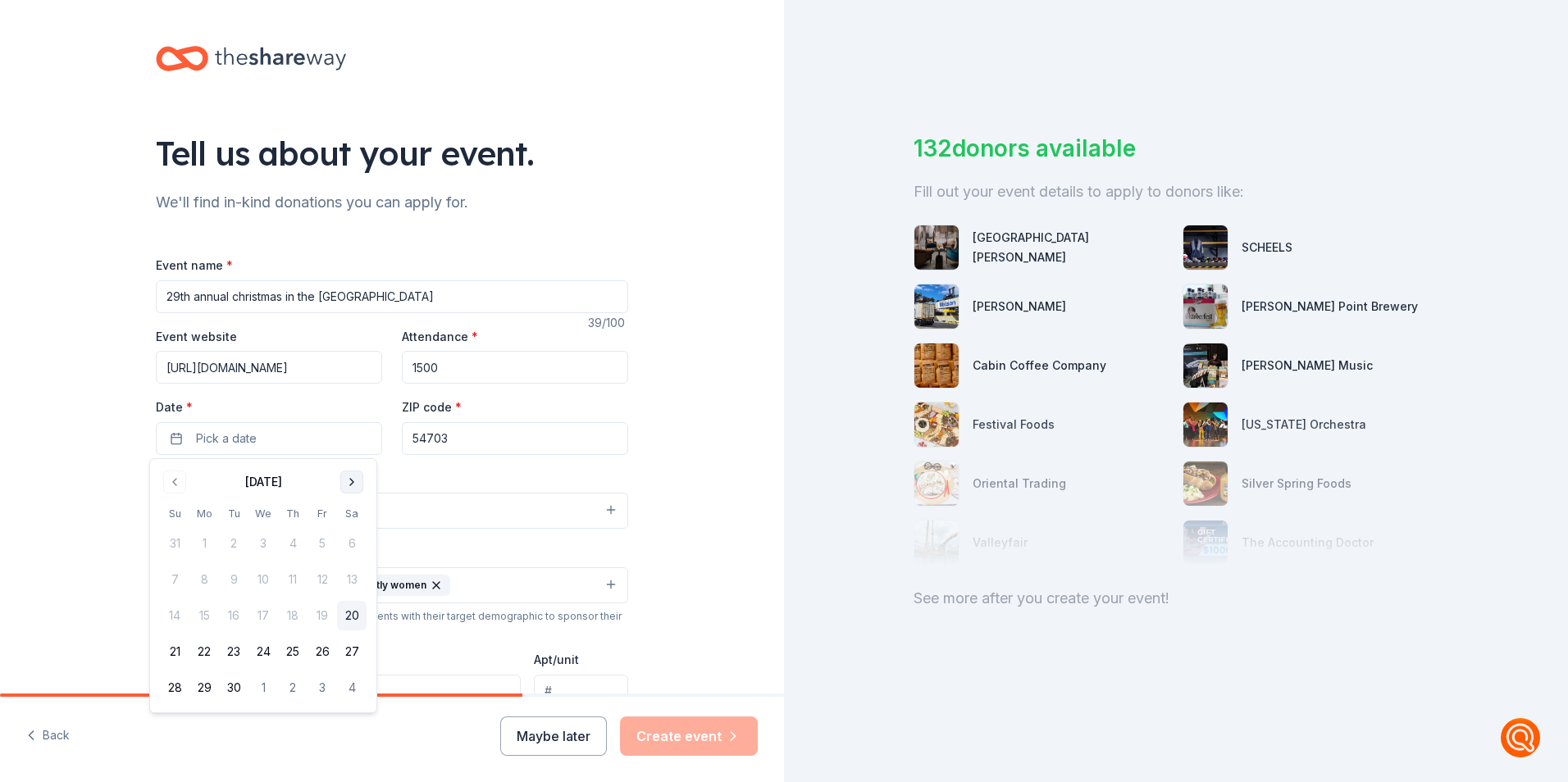
click at [346, 491] on button "Go to next month" at bounding box center [351, 481] width 23 height 23
click at [353, 573] on button "8" at bounding box center [352, 579] width 29 height 29
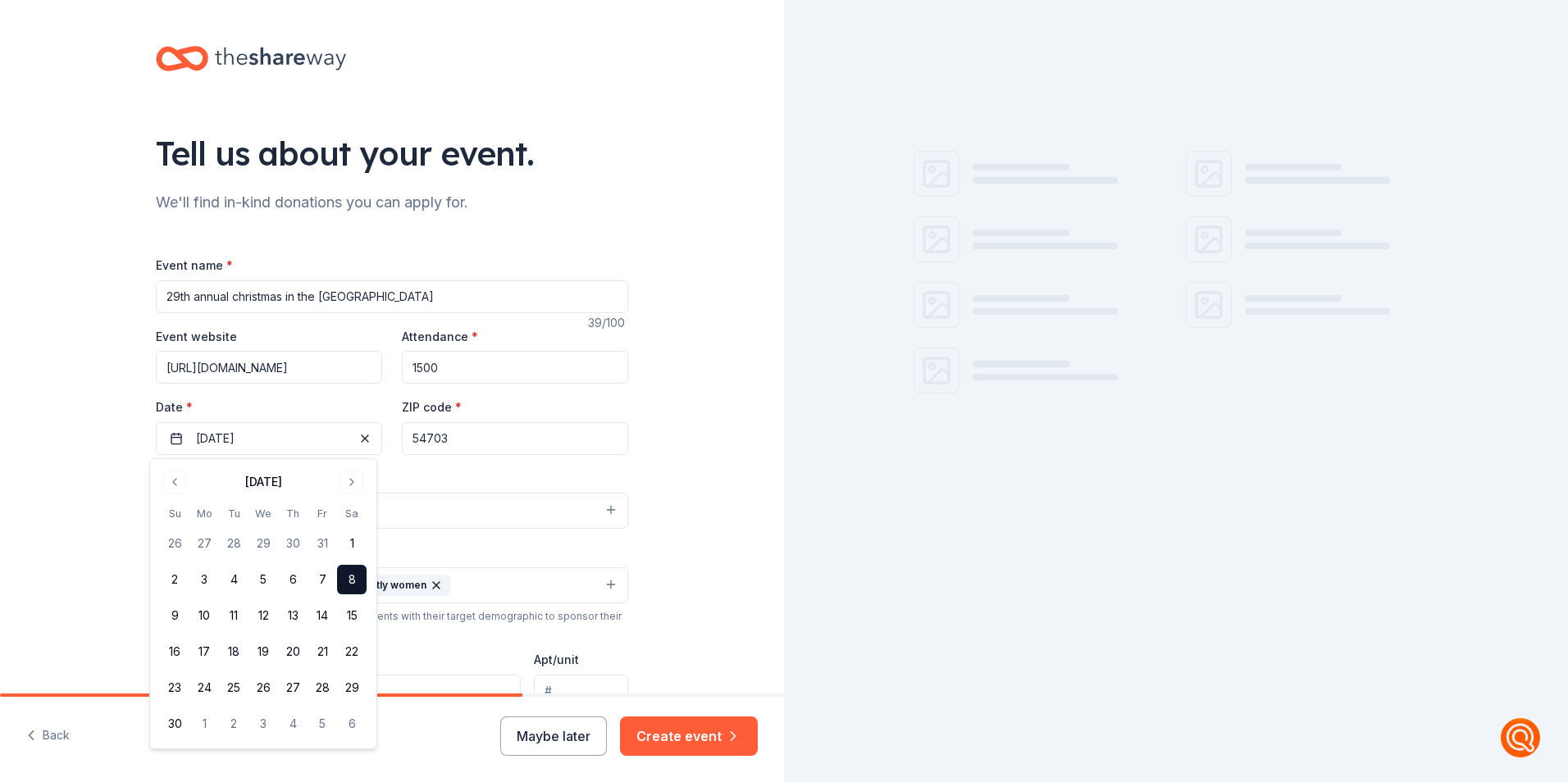
click at [674, 715] on div "Back Maybe later Create event" at bounding box center [392, 739] width 784 height 85
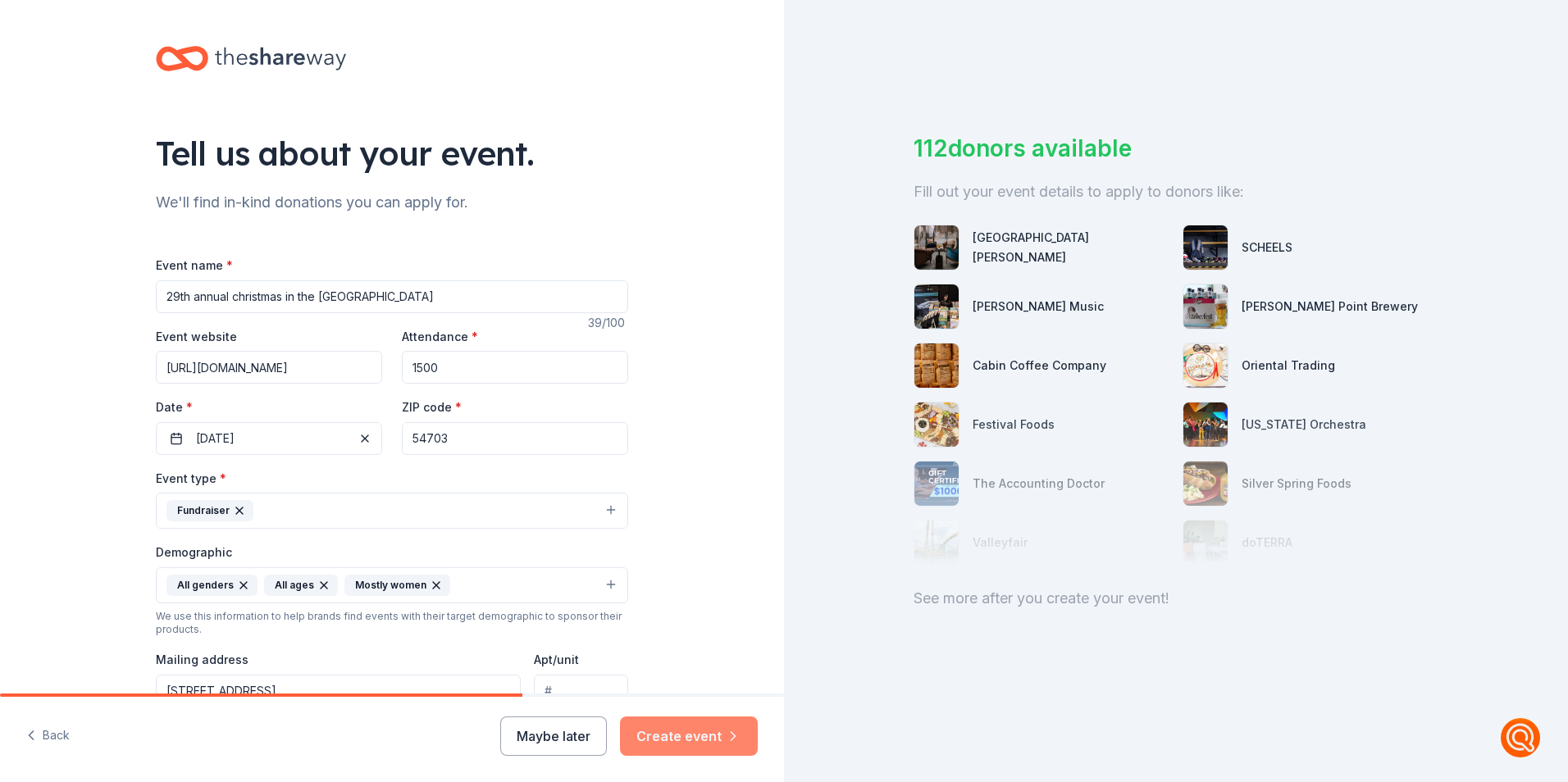
click at [675, 741] on button "Create event" at bounding box center [688, 735] width 138 height 39
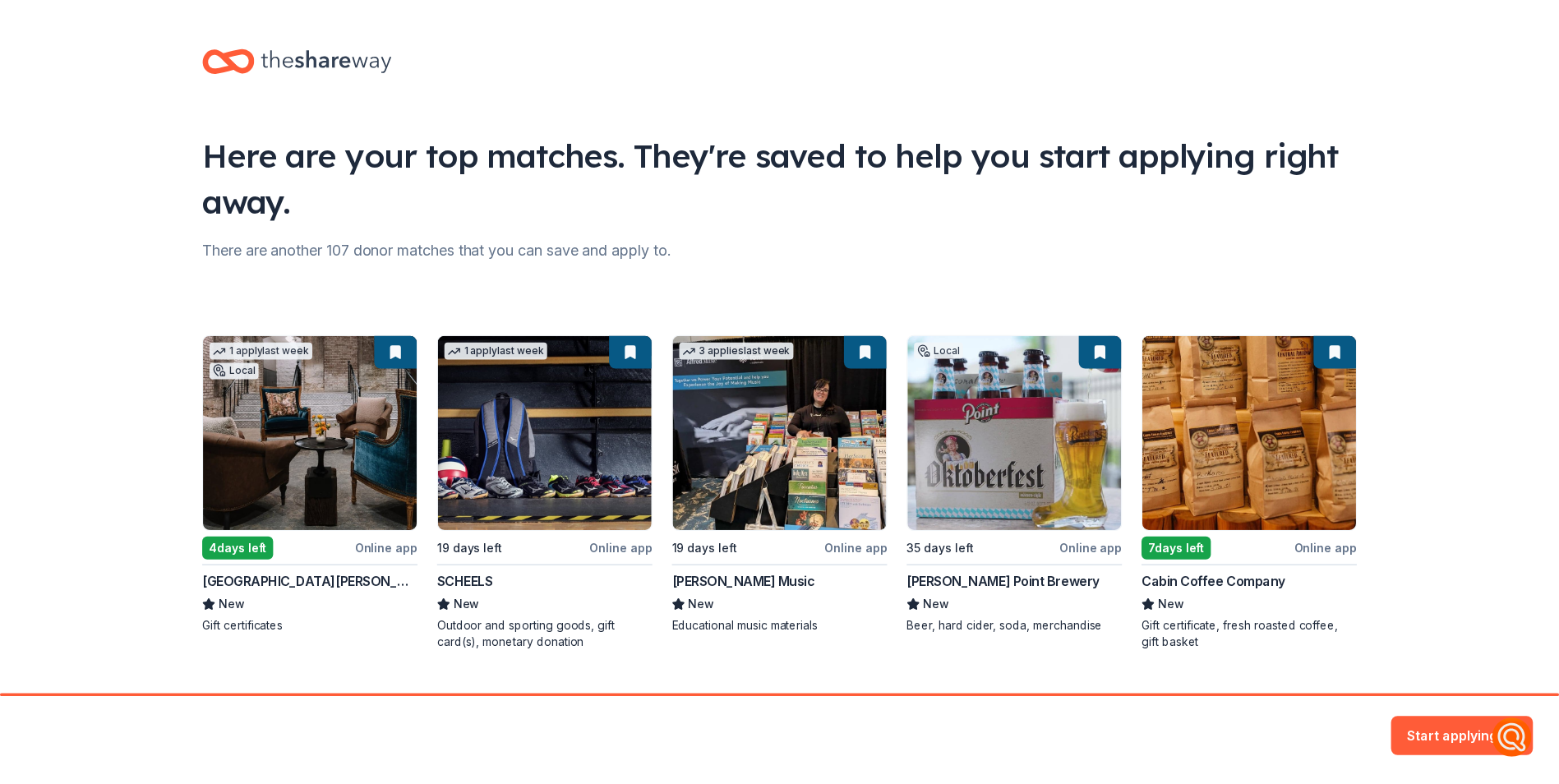
scroll to position [36, 0]
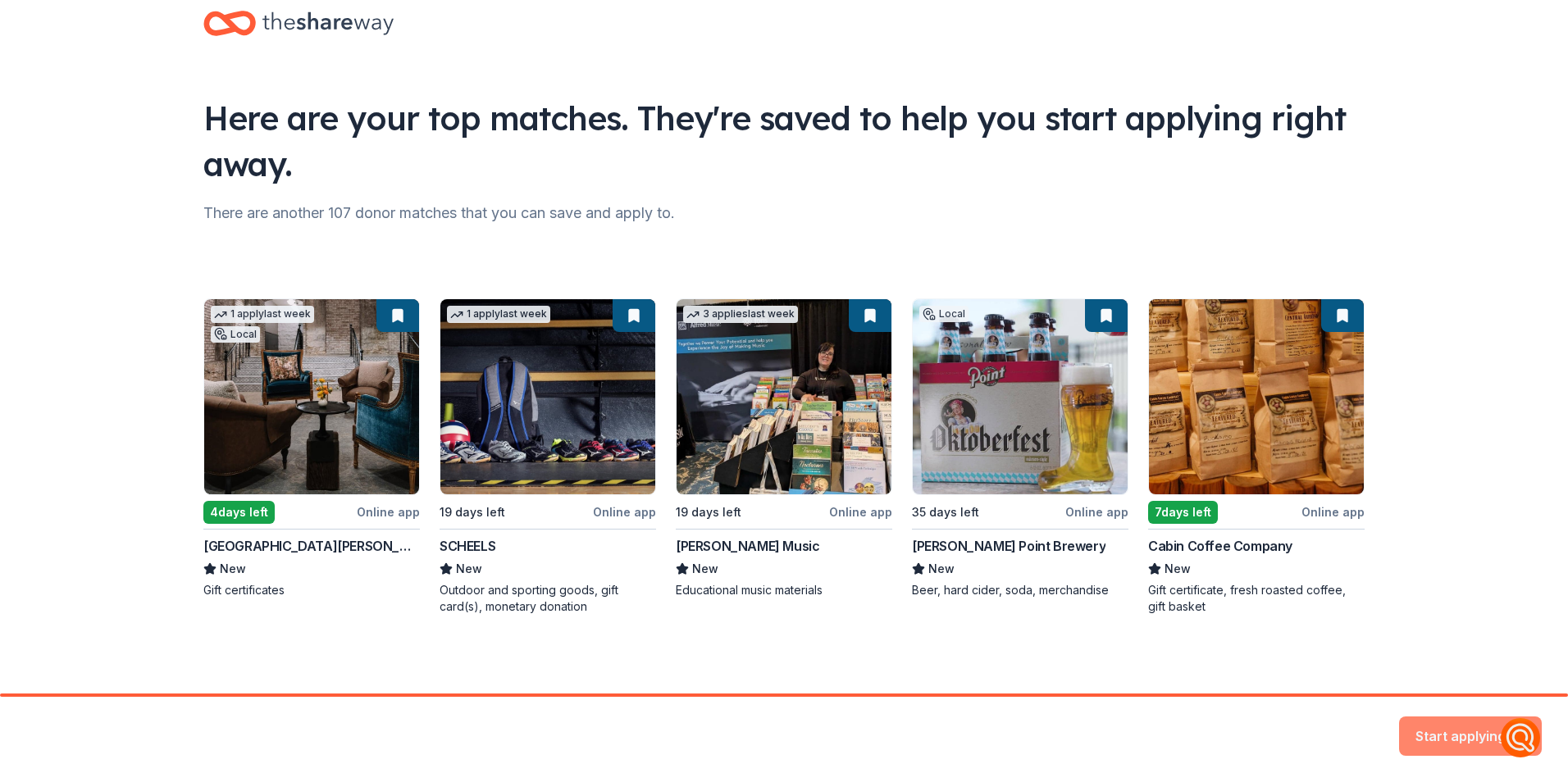
click at [1449, 724] on button "Start applying" at bounding box center [1470, 726] width 143 height 39
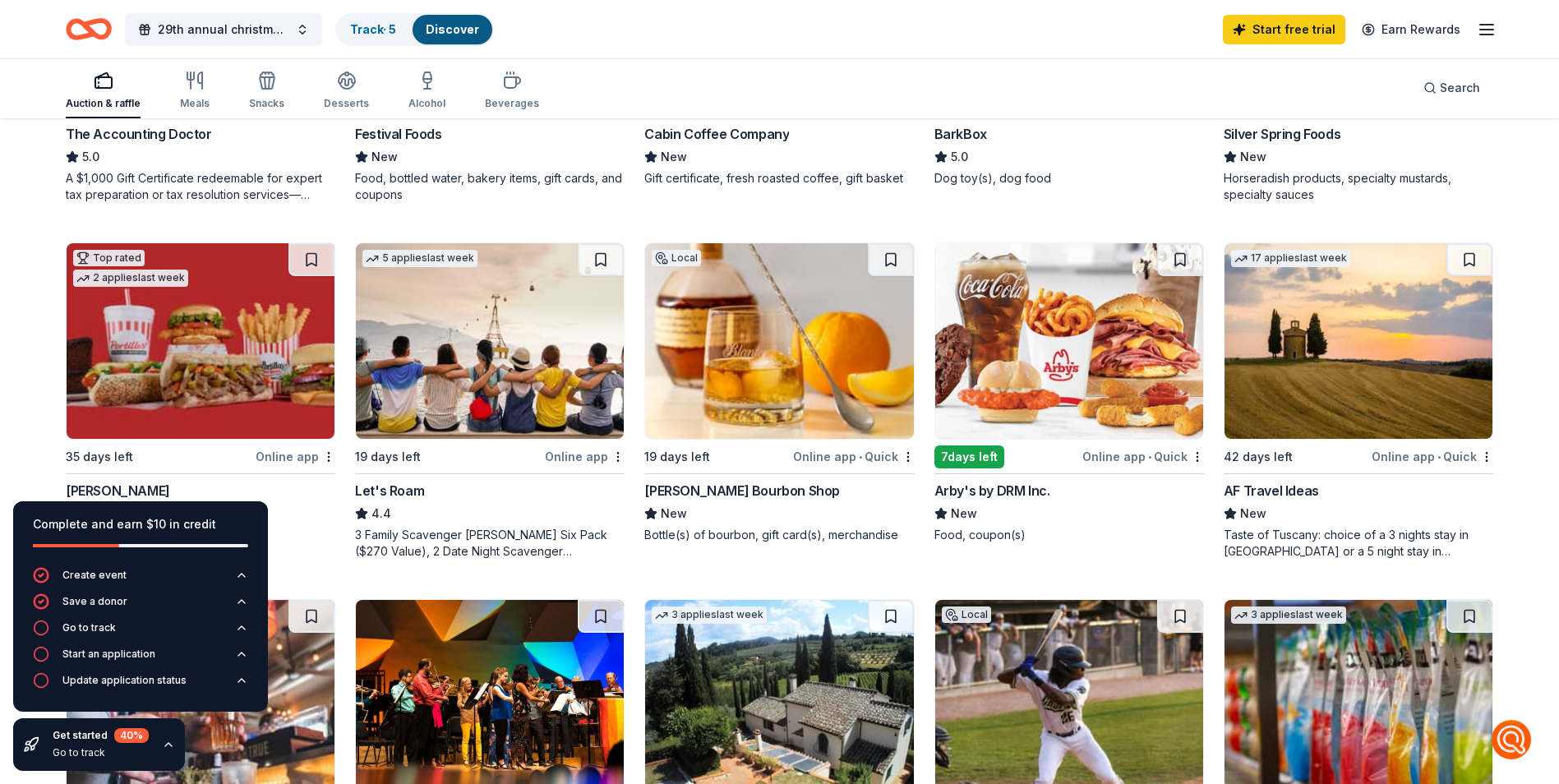
scroll to position [713, 0]
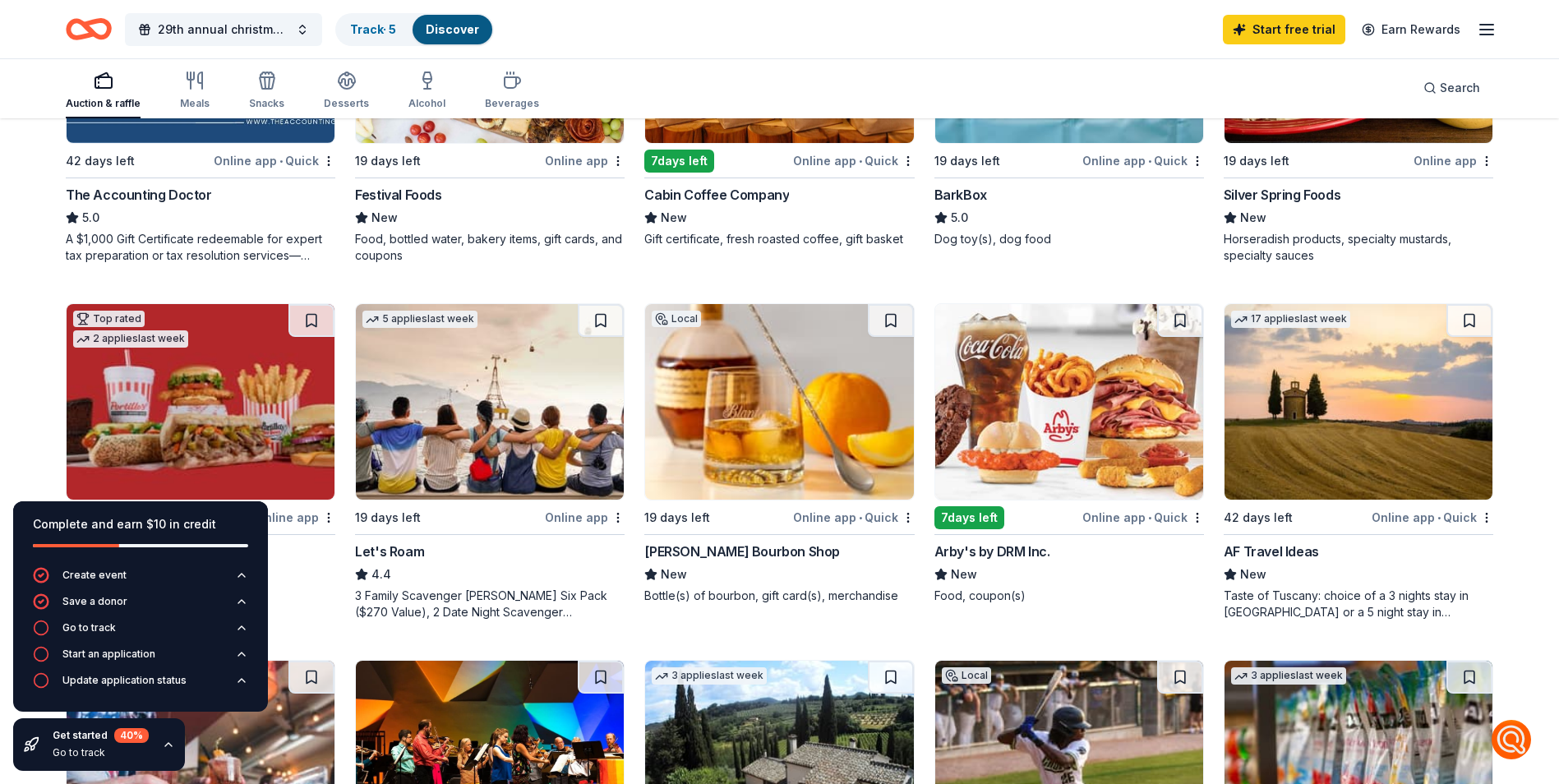
click at [1074, 477] on img at bounding box center [1069, 402] width 268 height 196
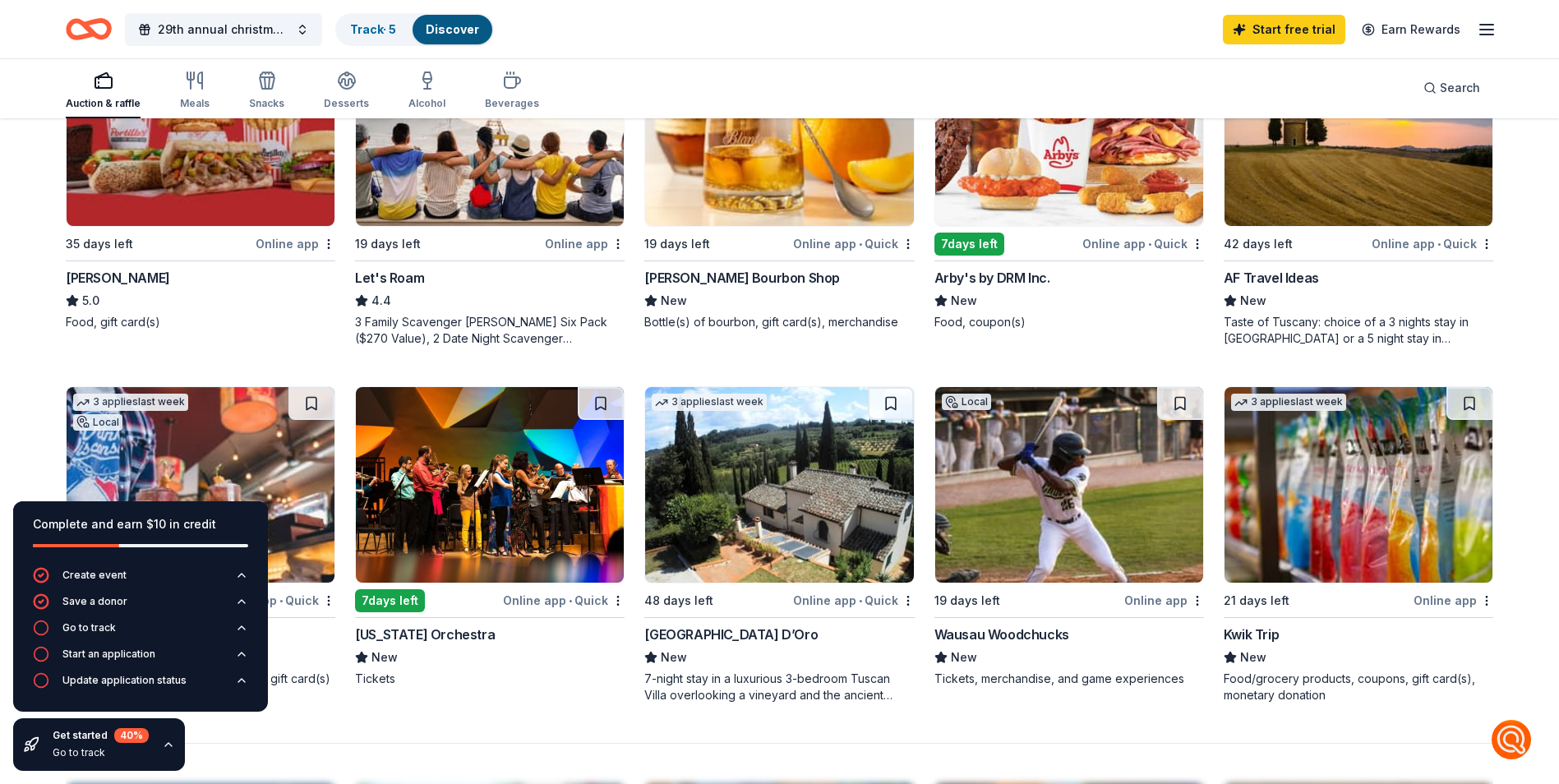
scroll to position [1089, 0]
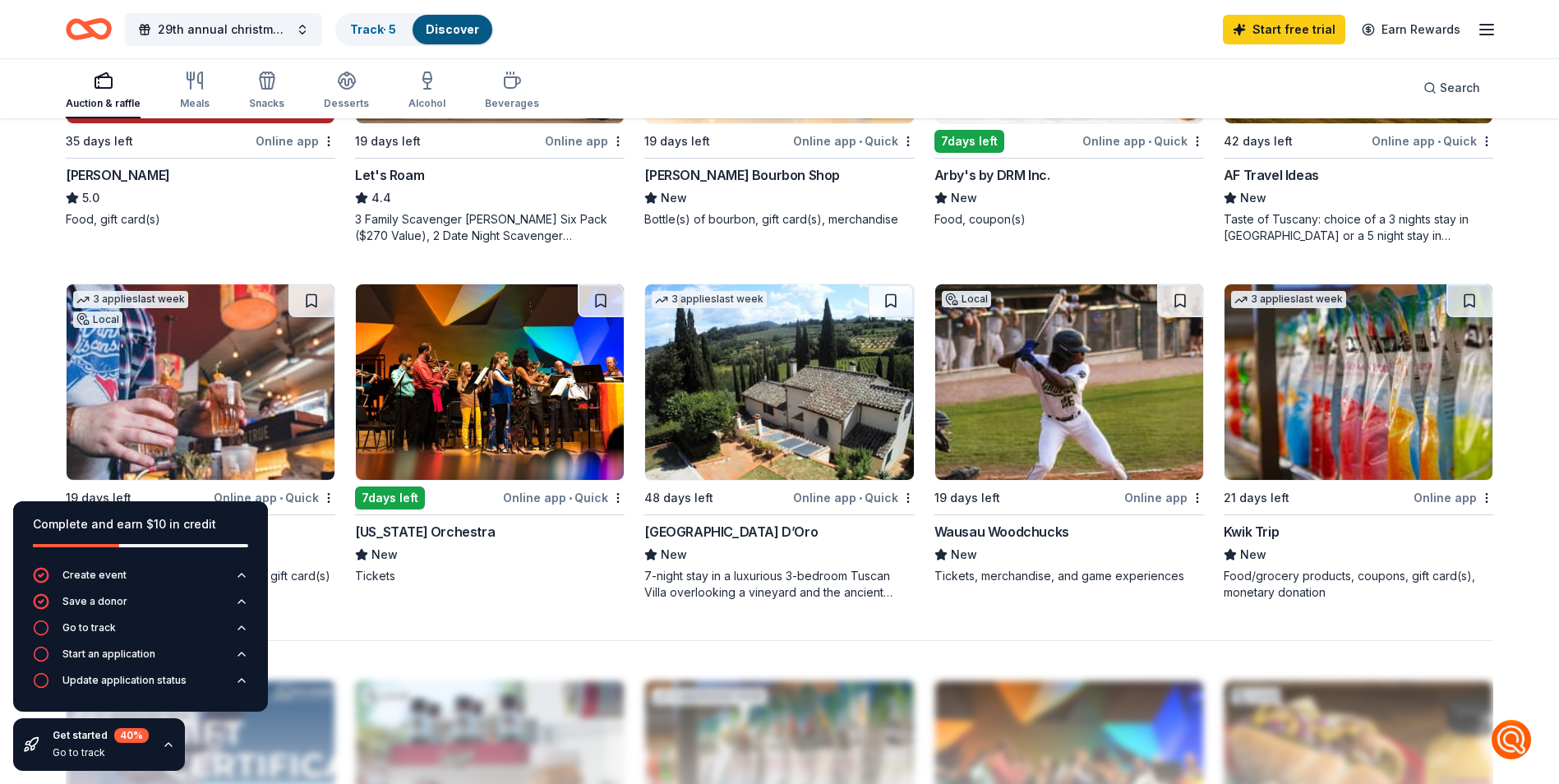
drag, startPoint x: 1318, startPoint y: 426, endPoint x: 1302, endPoint y: 466, distance: 43.1
drag, startPoint x: 1302, startPoint y: 466, endPoint x: 1248, endPoint y: 534, distance: 86.8
click at [1248, 534] on div "Kwik Trip" at bounding box center [1251, 532] width 55 height 20
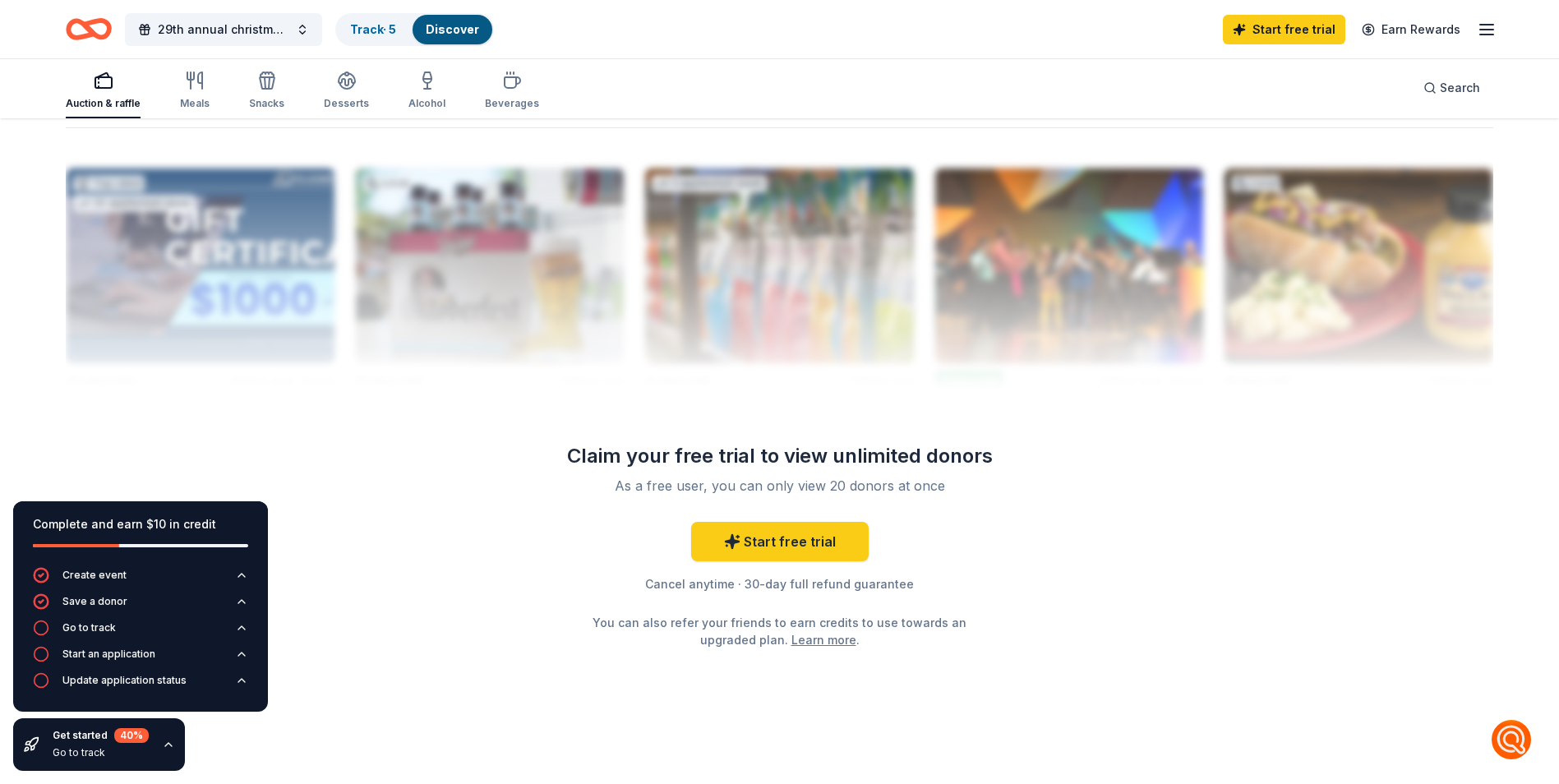
scroll to position [1605, 0]
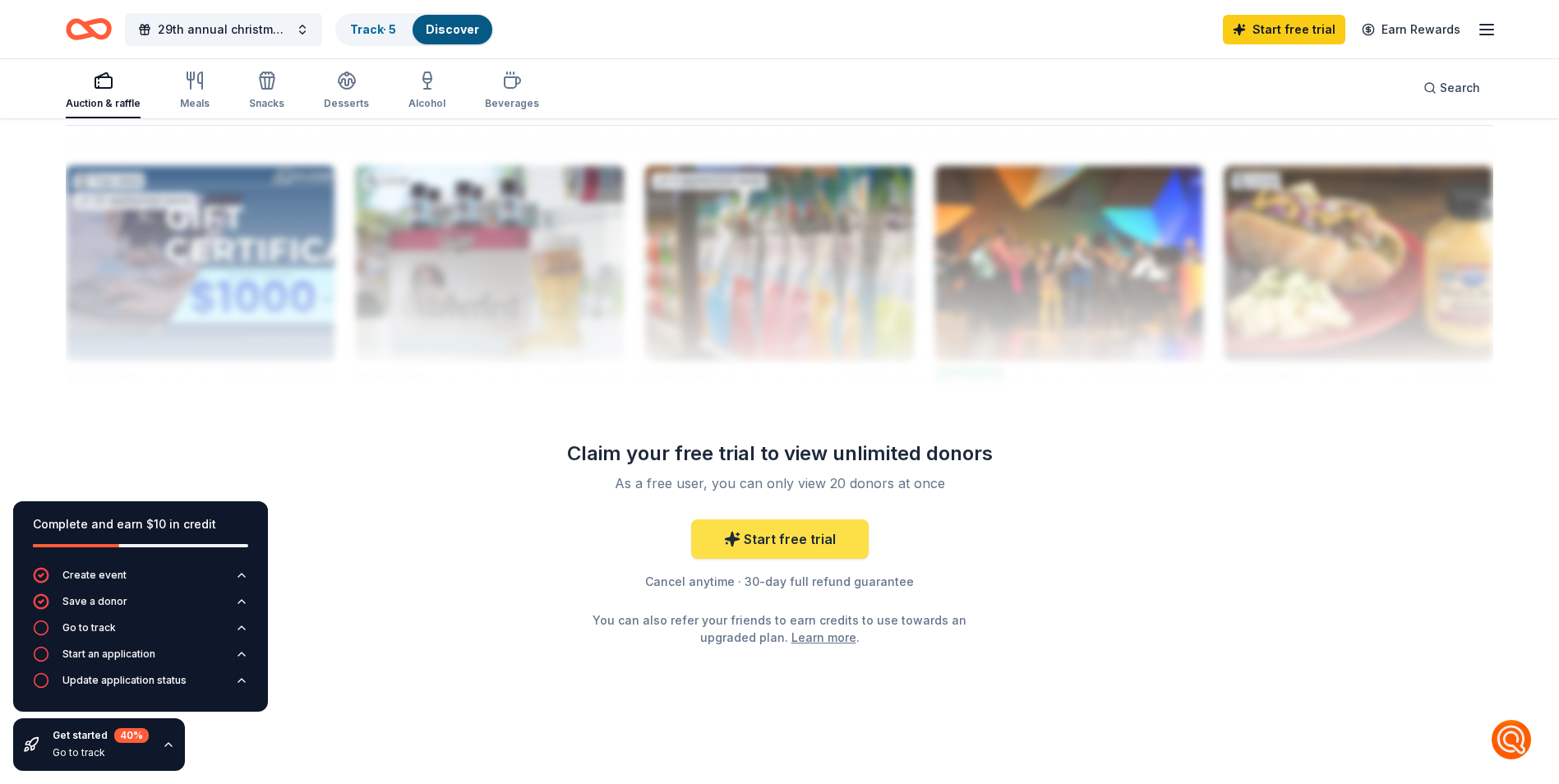
click at [810, 527] on link "Start free trial" at bounding box center [780, 539] width 178 height 39
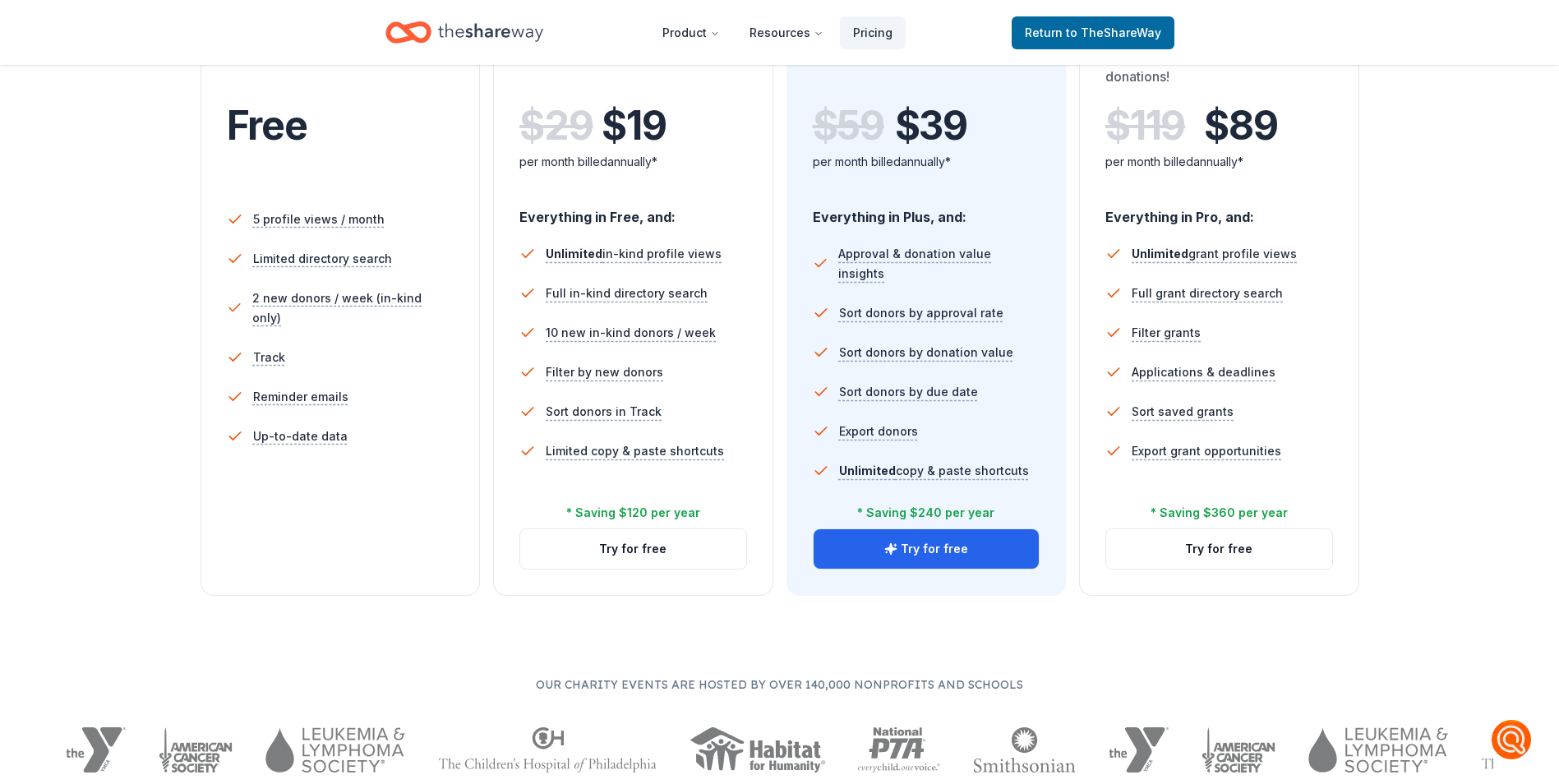
scroll to position [369, 0]
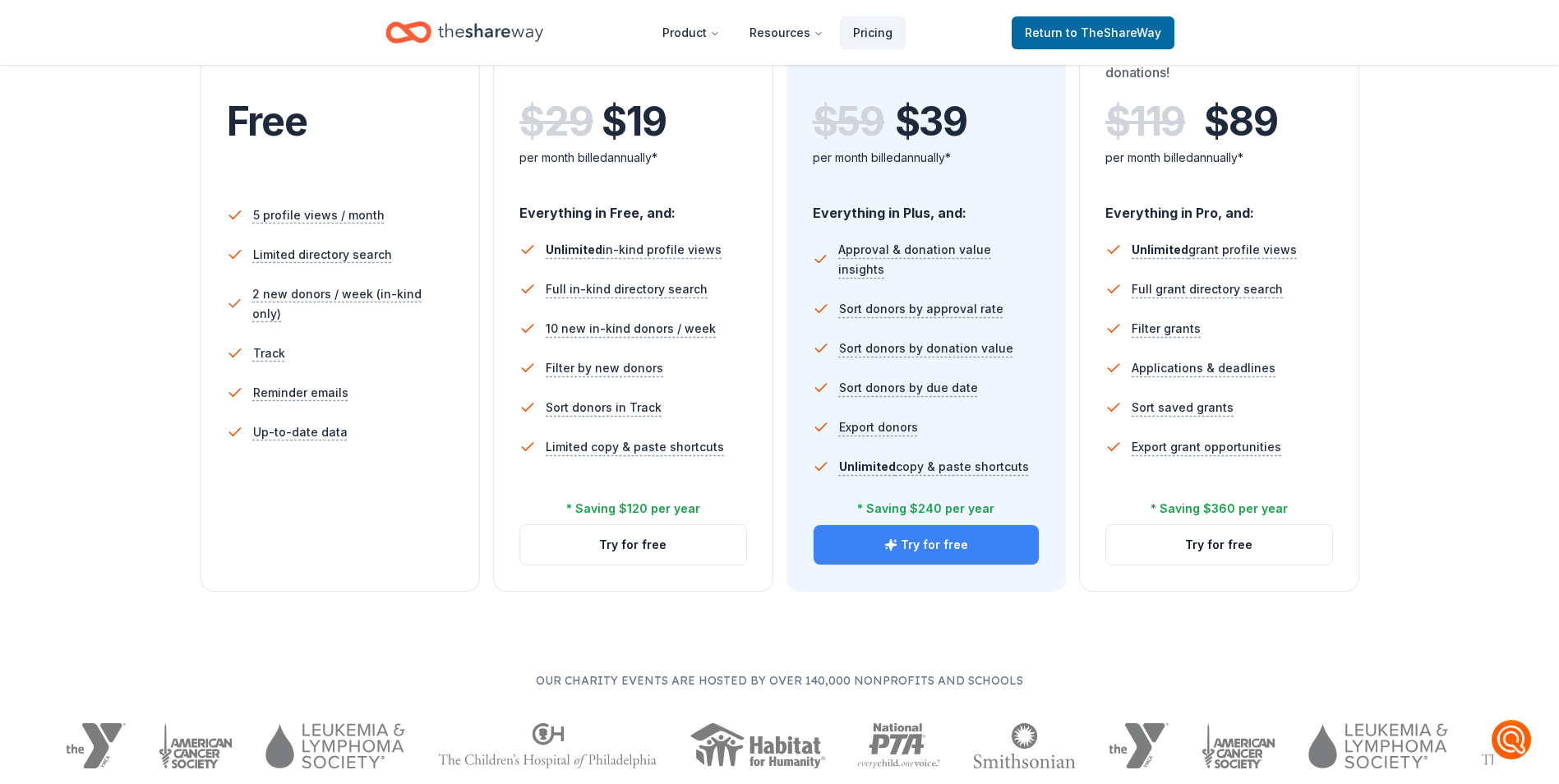
click at [931, 551] on button "Try for free" at bounding box center [926, 544] width 226 height 39
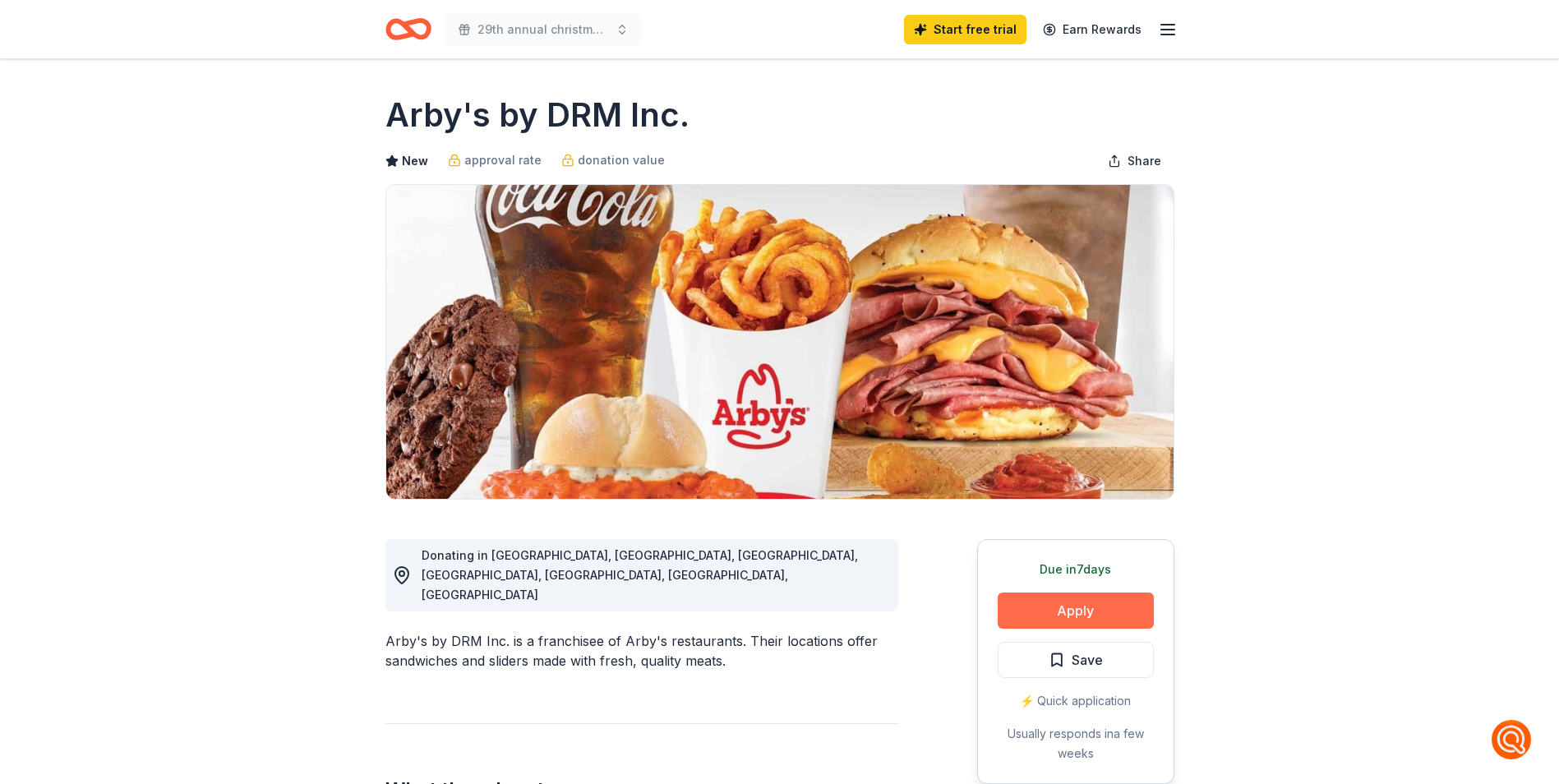
click at [1094, 612] on button "Apply" at bounding box center [1075, 610] width 157 height 36
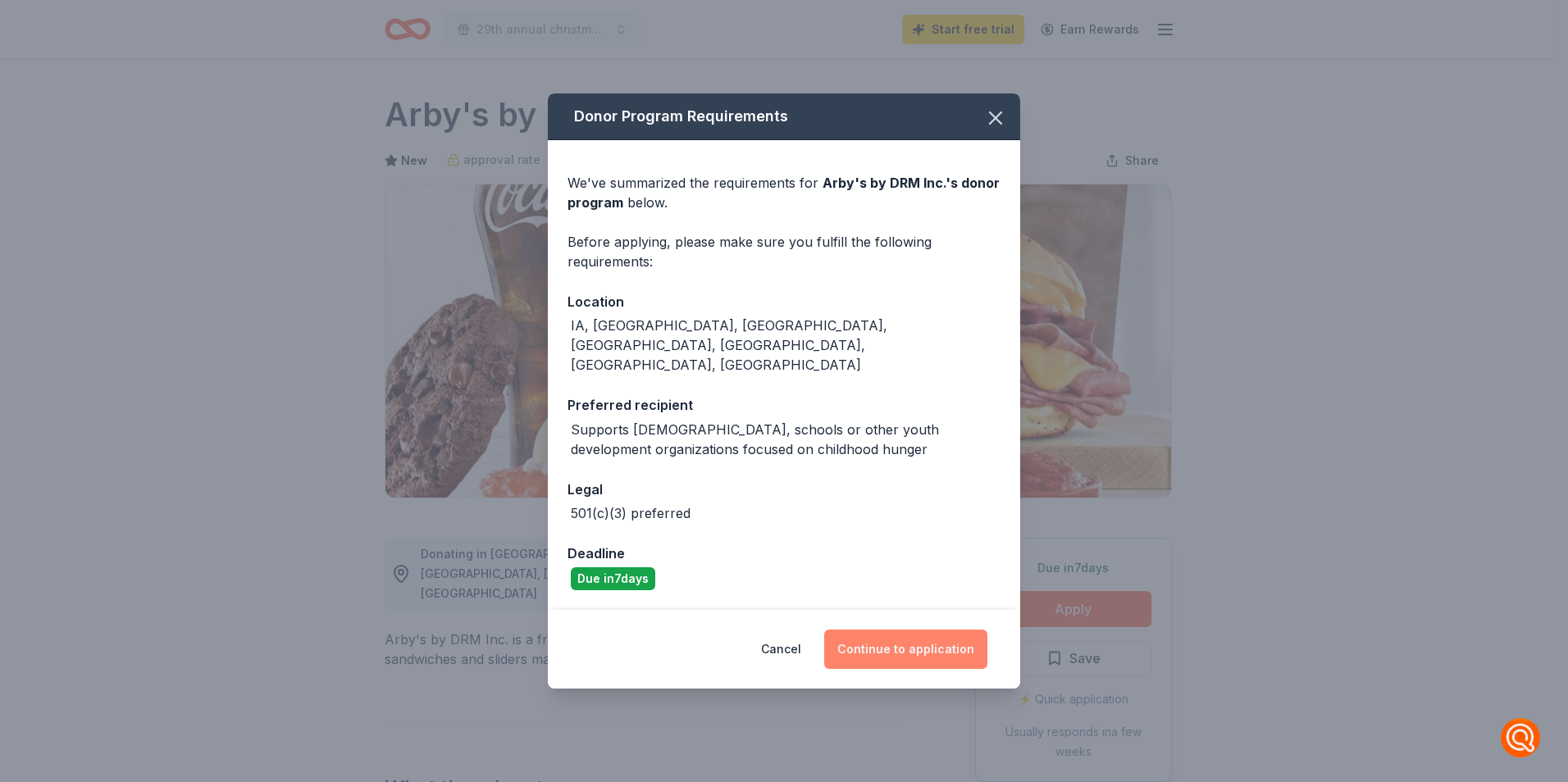
click at [897, 629] on button "Continue to application" at bounding box center [906, 649] width 164 height 39
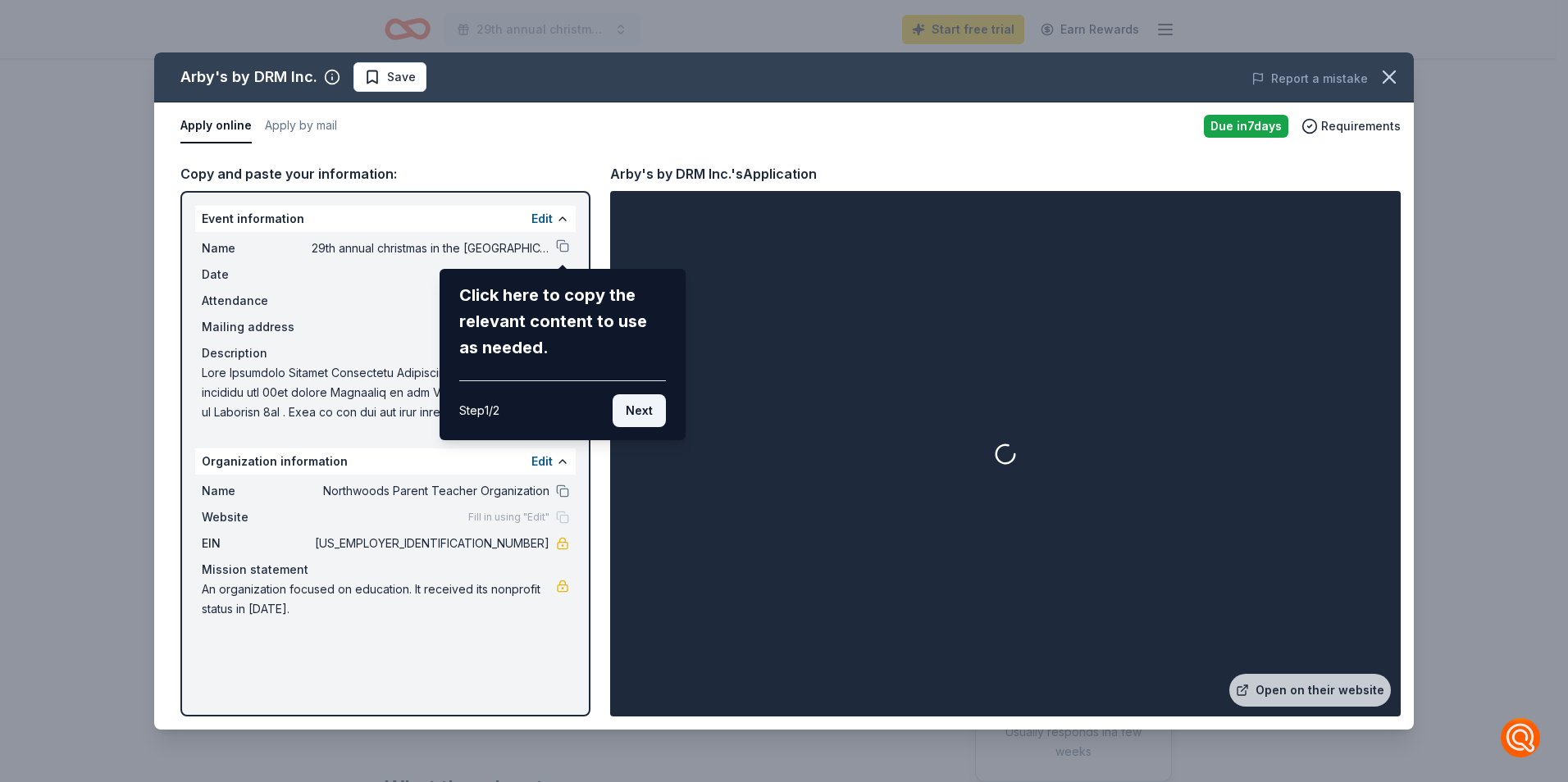
click at [629, 408] on button "Next" at bounding box center [639, 411] width 53 height 33
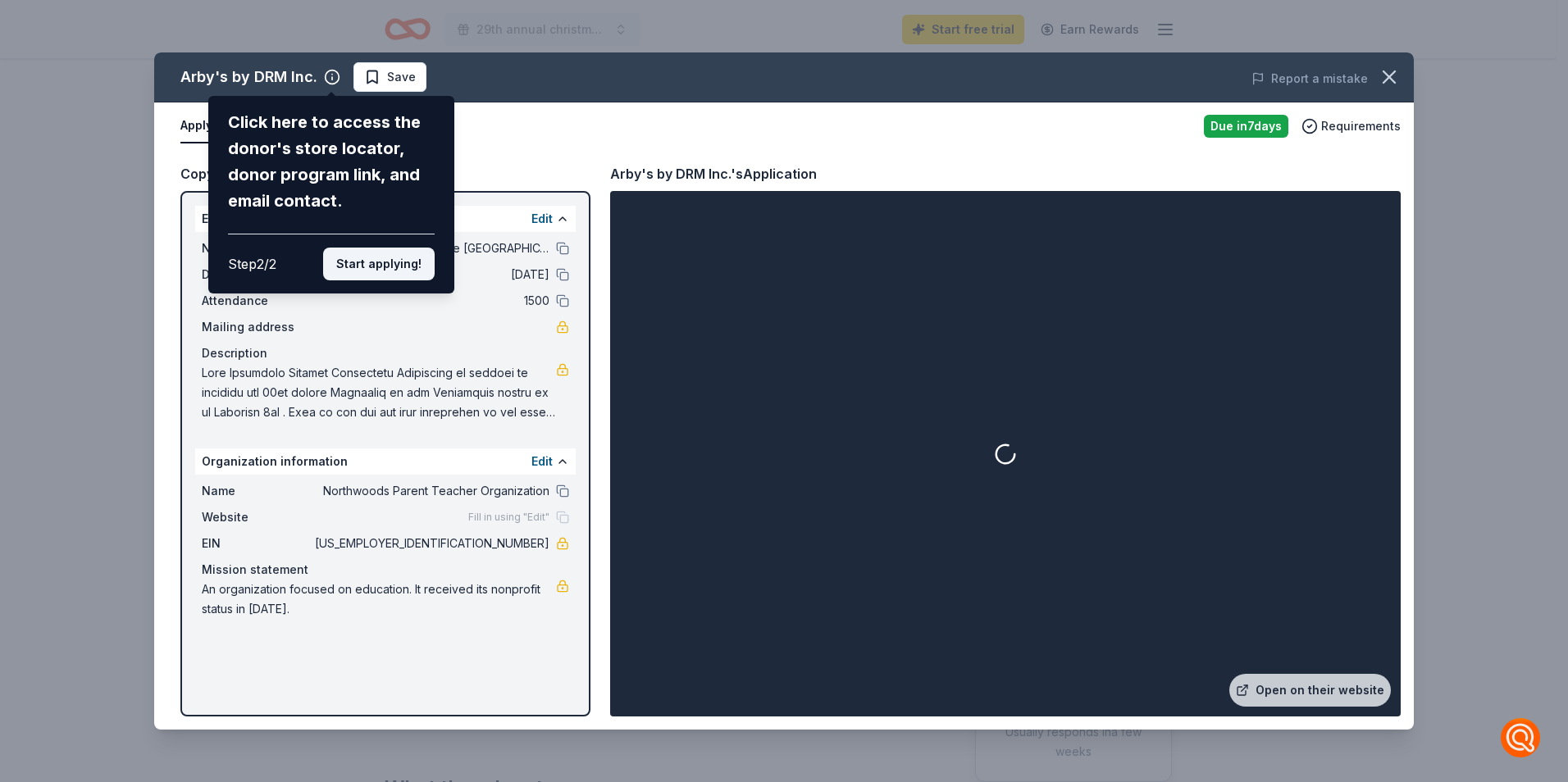
click at [375, 263] on button "Start applying!" at bounding box center [379, 264] width 111 height 33
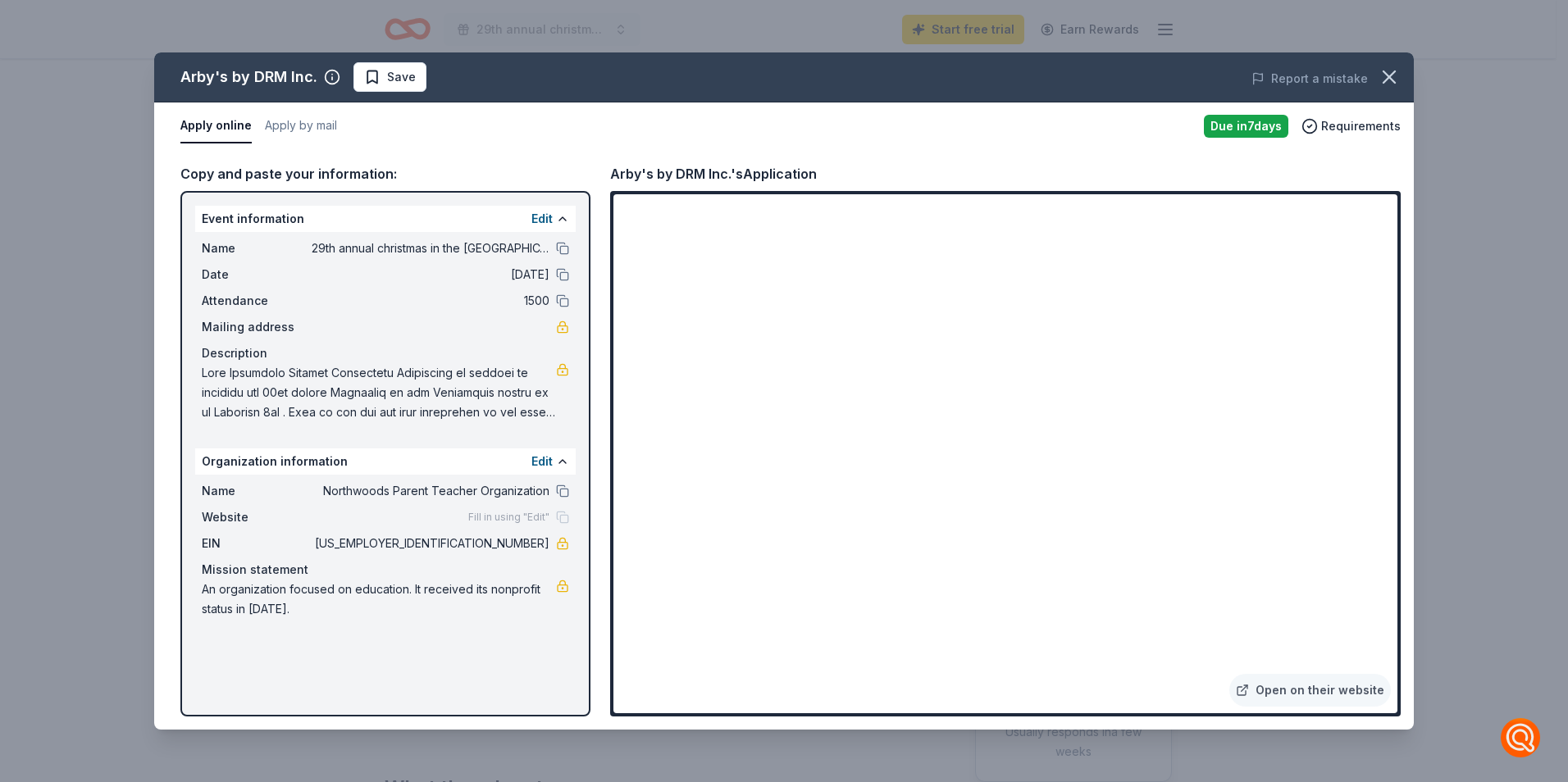
drag, startPoint x: 1390, startPoint y: 248, endPoint x: 1412, endPoint y: 469, distance: 222.1
click at [1412, 469] on div "Arby's by DRM Inc. Save Report a mistake Apply online Apply by mail Due [DATE] …" at bounding box center [784, 390] width 1259 height 677
click at [1387, 78] on icon "button" at bounding box center [1389, 77] width 12 height 12
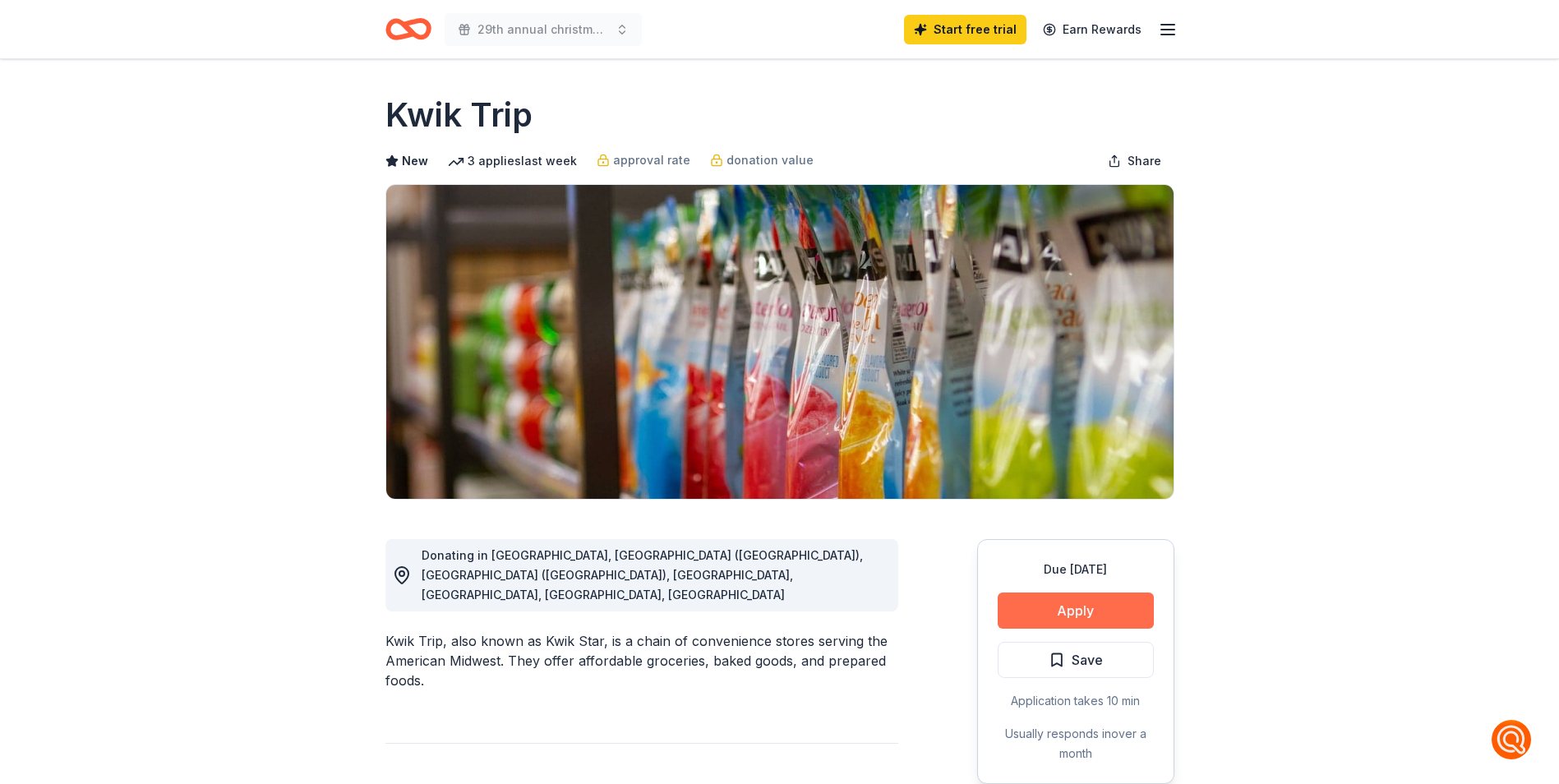
click at [1068, 626] on button "Apply" at bounding box center [1075, 610] width 157 height 36
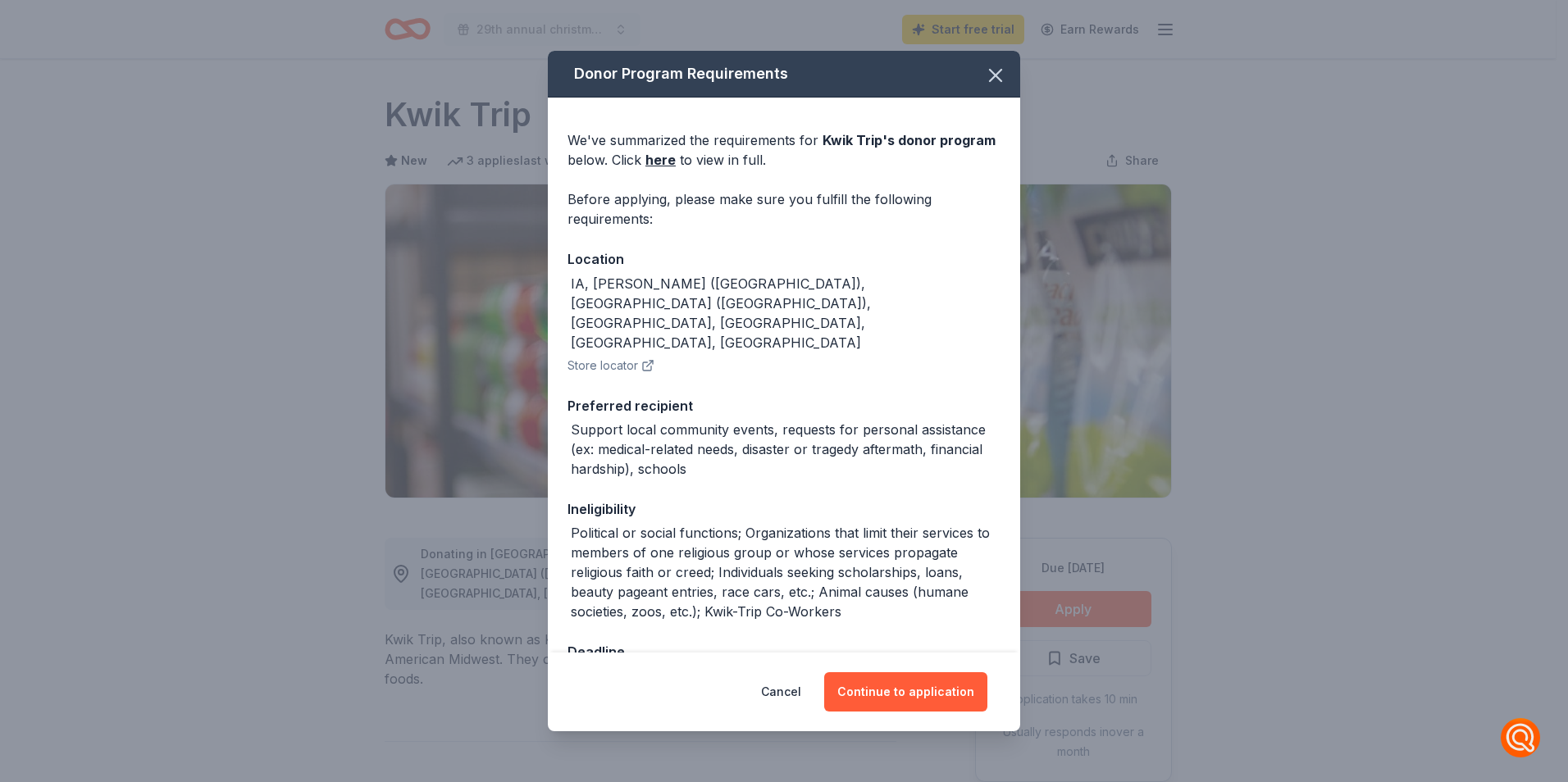
click at [1006, 239] on div "We've summarized the requirements for Kwik Trip 's donor program below. Click h…" at bounding box center [783, 435] width 472 height 675
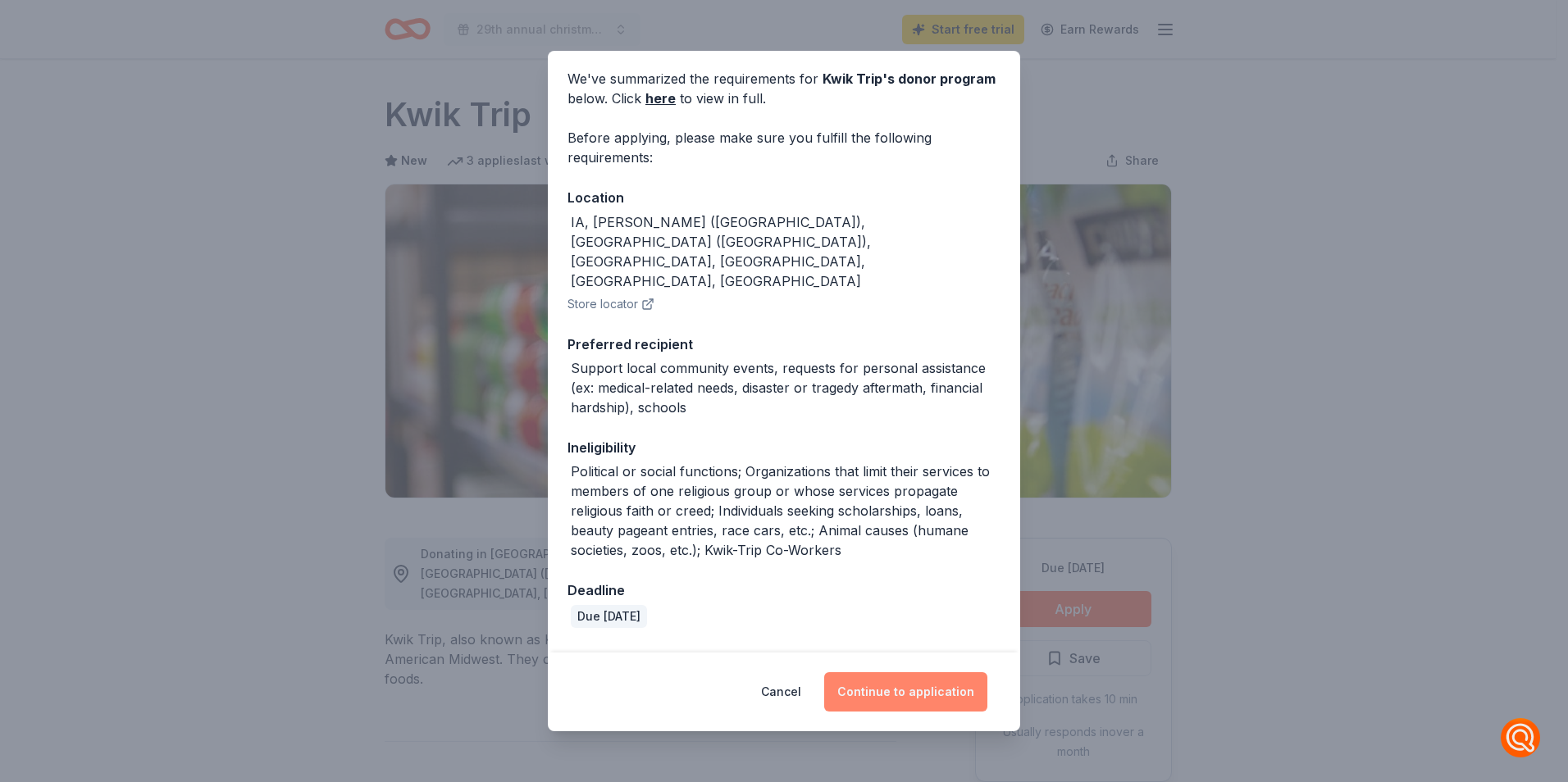
click at [890, 691] on button "Continue to application" at bounding box center [906, 692] width 164 height 39
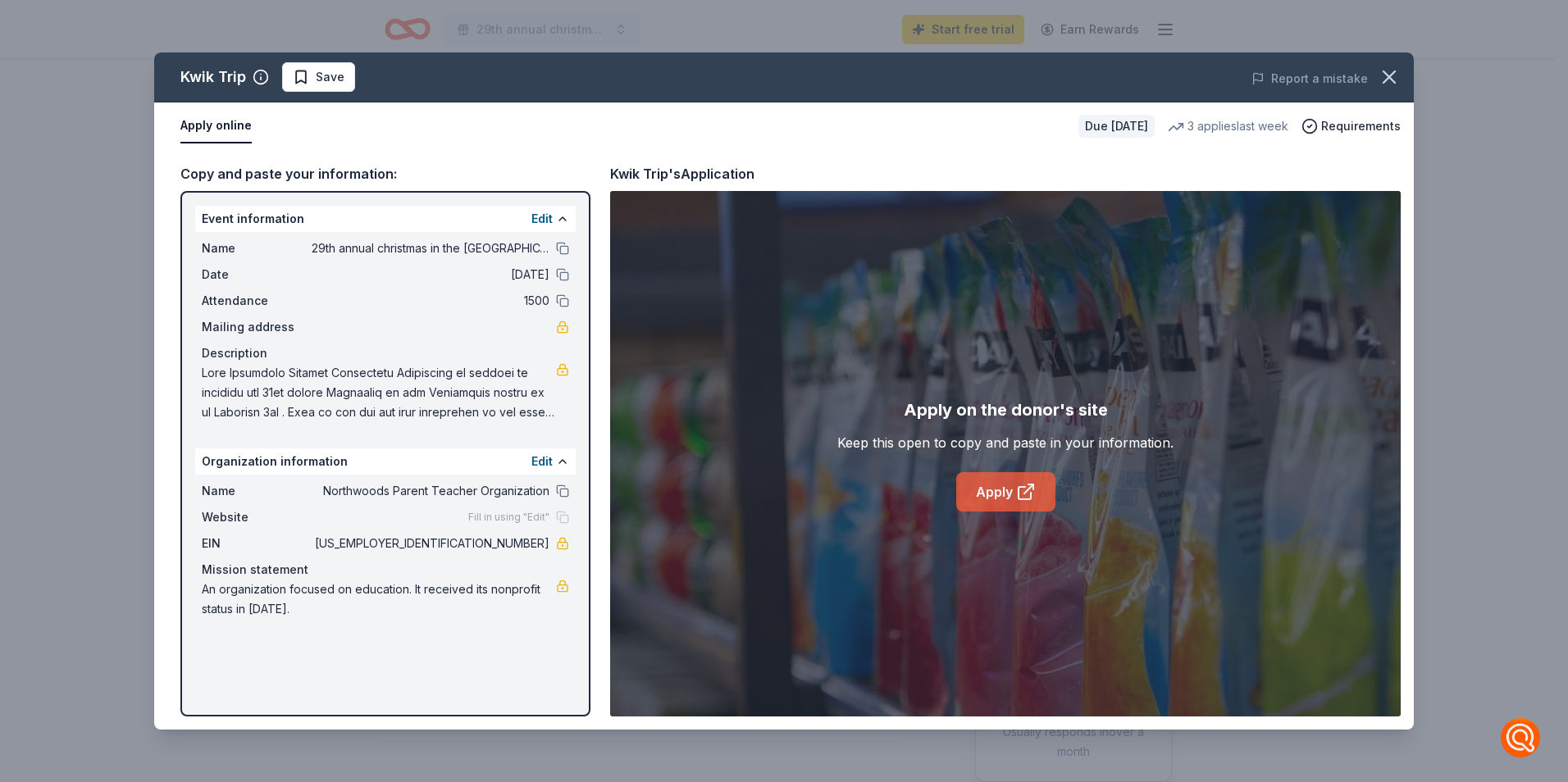
click at [1017, 501] on icon at bounding box center [1026, 492] width 20 height 20
